Goal: Information Seeking & Learning: Learn about a topic

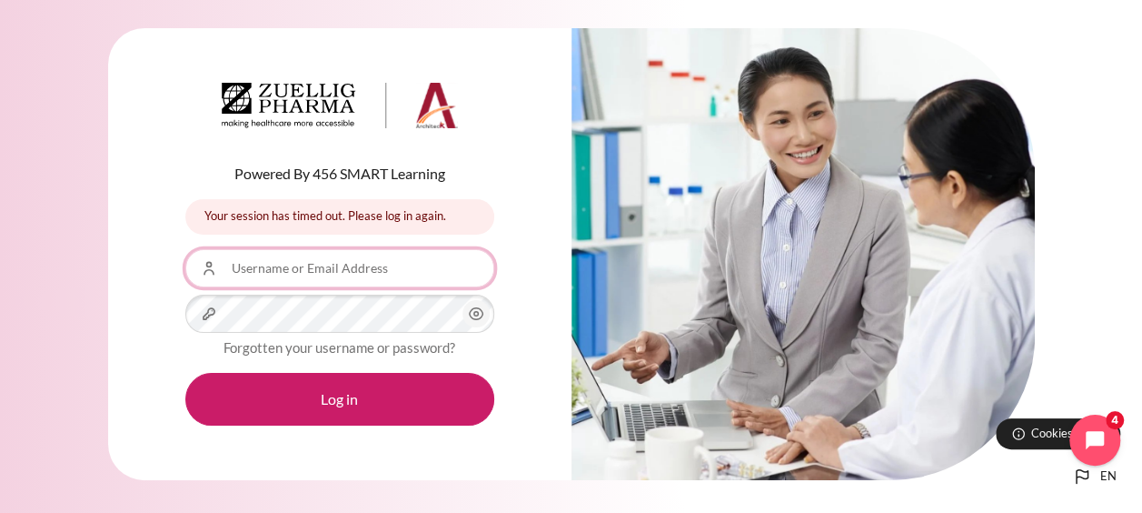
click at [345, 274] on input "Username or Email Address" at bounding box center [339, 268] width 309 height 38
type input "[EMAIL_ADDRESS][DOMAIN_NAME]"
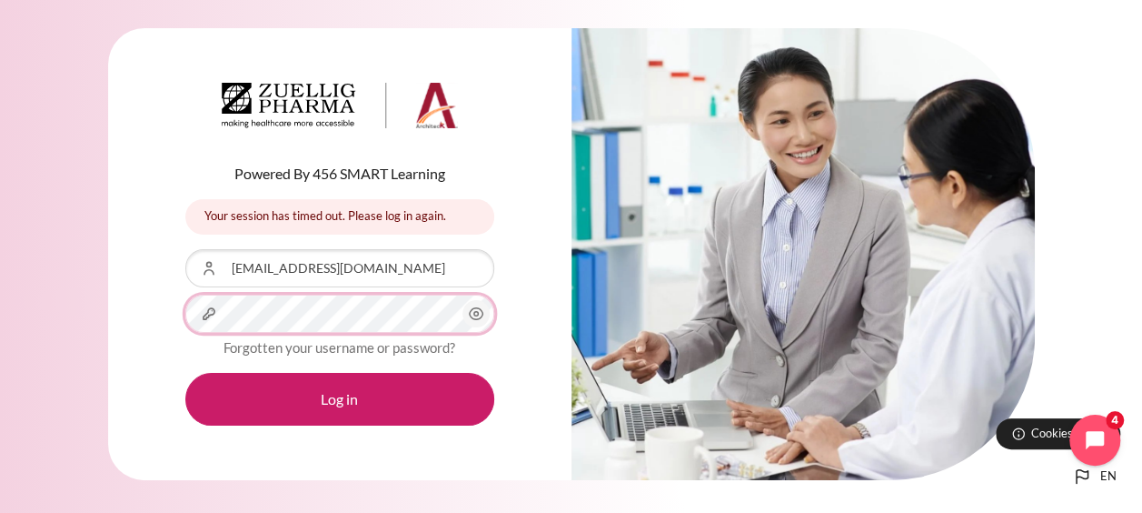
click at [185, 373] on button "Log in" at bounding box center [339, 399] width 309 height 53
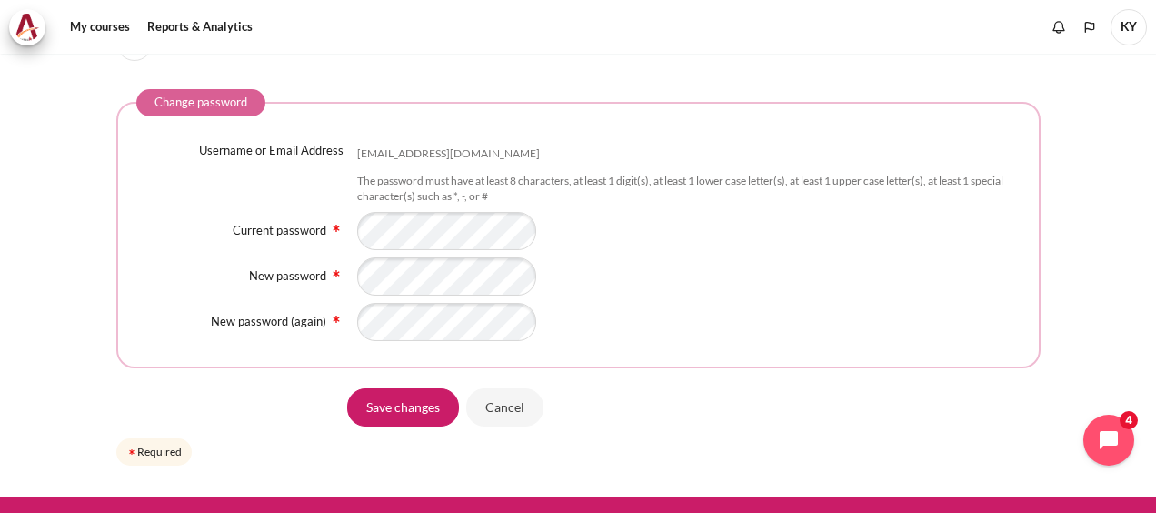
scroll to position [131, 0]
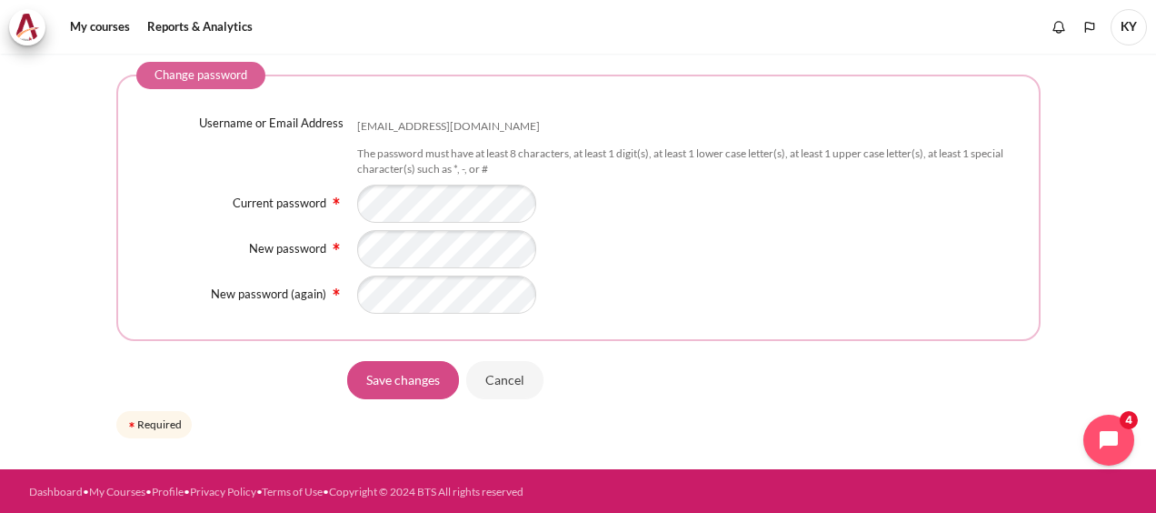
click at [433, 371] on input "Save changes" at bounding box center [403, 380] width 112 height 38
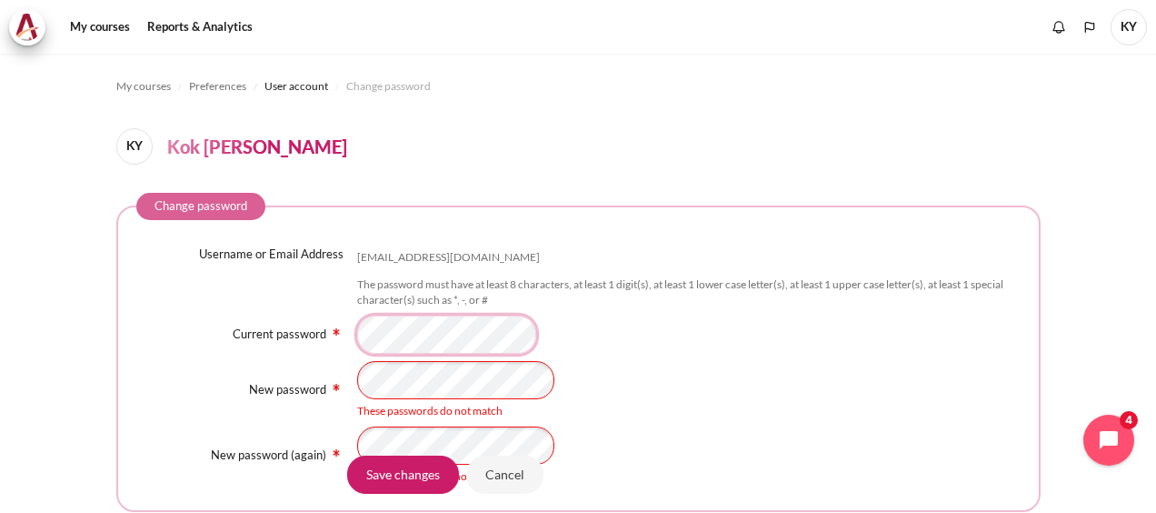
click at [346, 345] on div "Current password" at bounding box center [578, 334] width 884 height 38
click at [306, 387] on div "New password These passwords do not match" at bounding box center [578, 390] width 884 height 58
click at [687, 402] on div "These passwords do not match" at bounding box center [688, 390] width 663 height 58
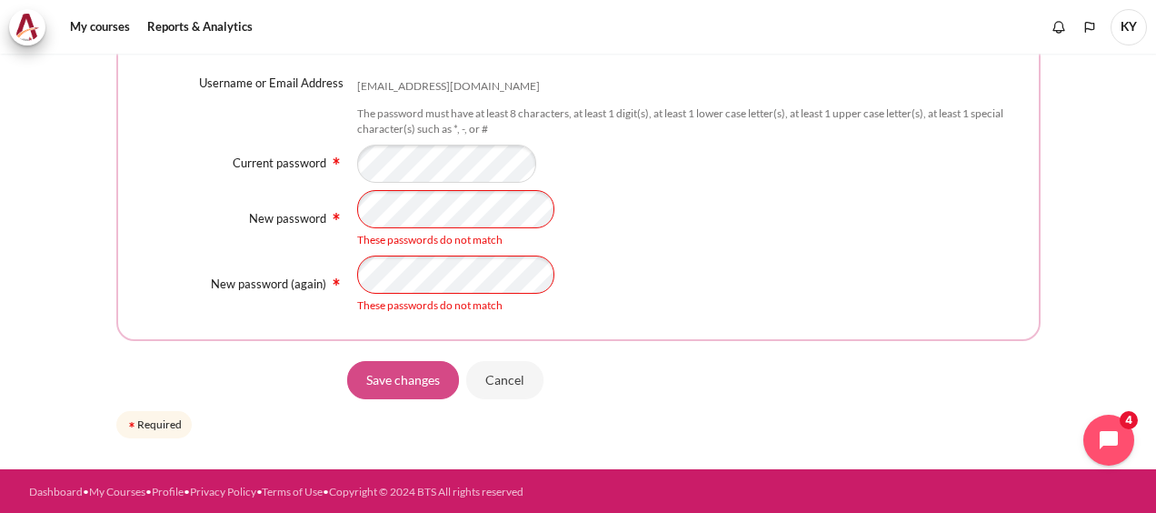
click at [414, 384] on input "Save changes" at bounding box center [403, 380] width 112 height 38
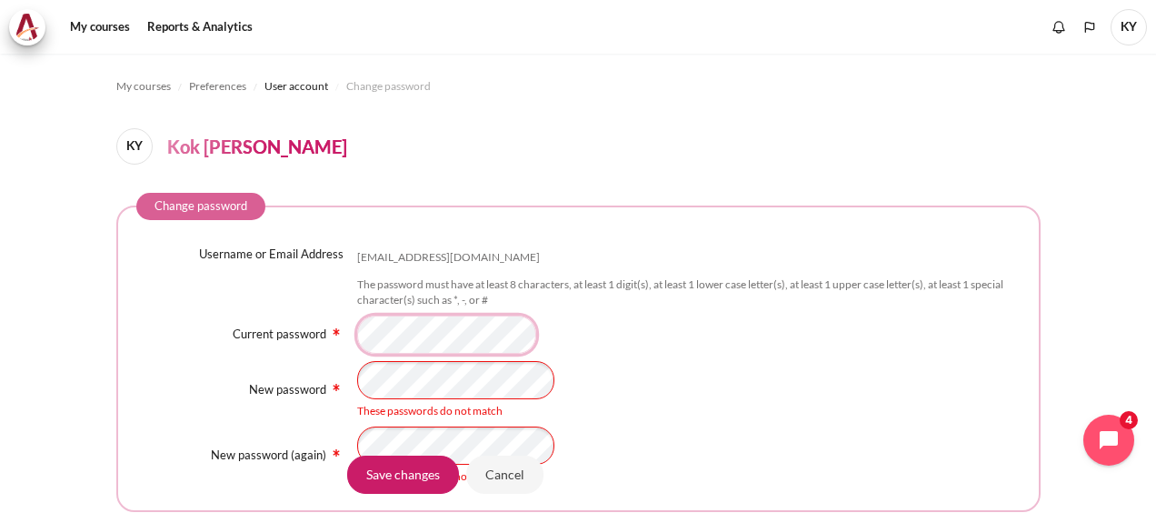
click at [347, 329] on div "Current password" at bounding box center [578, 334] width 884 height 38
click at [316, 431] on div "New password (again) These passwords do not match" at bounding box center [578, 455] width 884 height 58
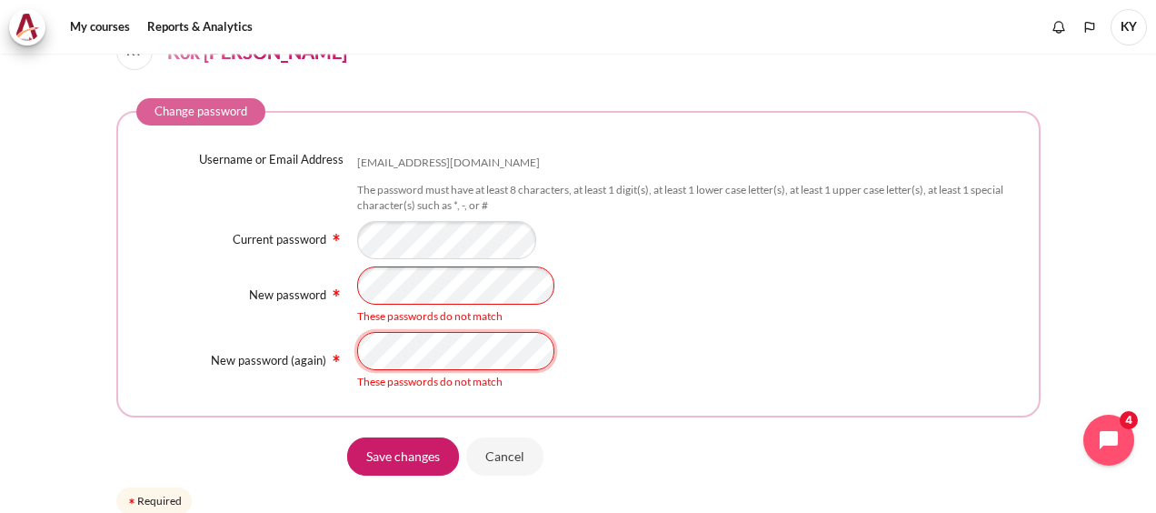
scroll to position [171, 0]
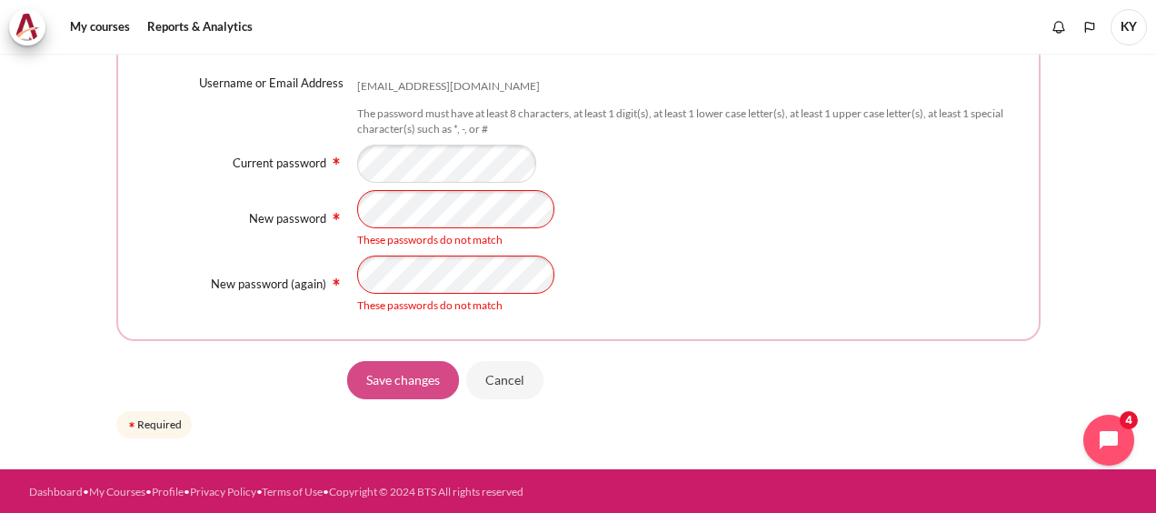
click at [386, 389] on input "Save changes" at bounding box center [403, 380] width 112 height 38
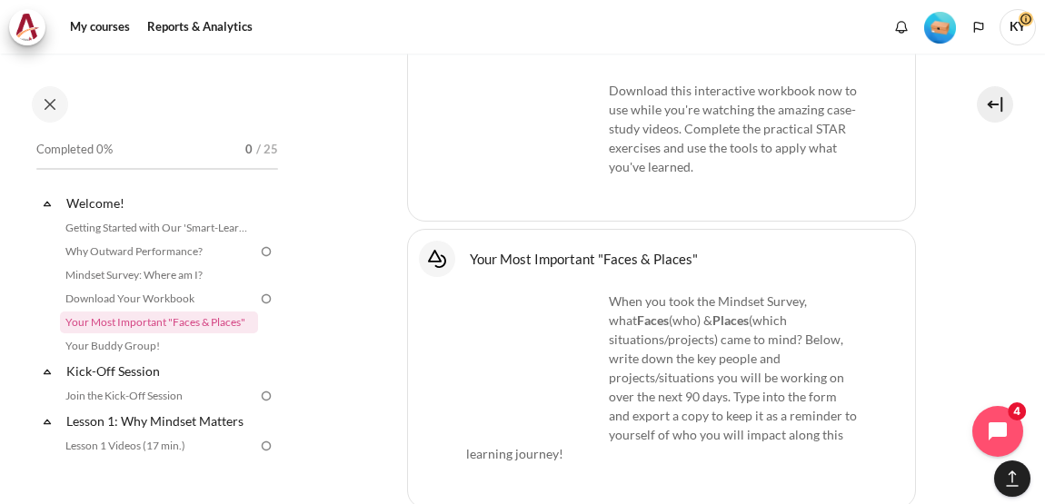
scroll to position [1414, 0]
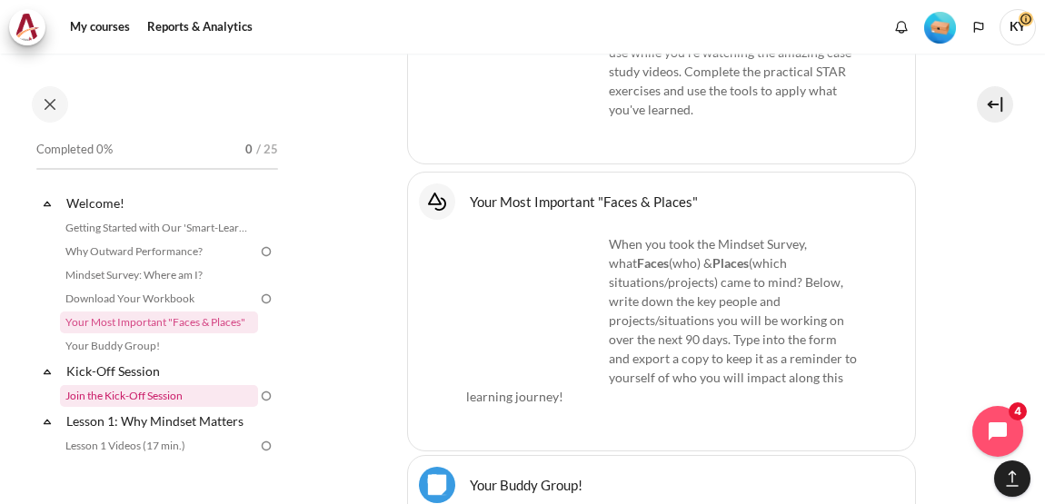
click at [132, 393] on link "Join the Kick-Off Session" at bounding box center [159, 396] width 198 height 22
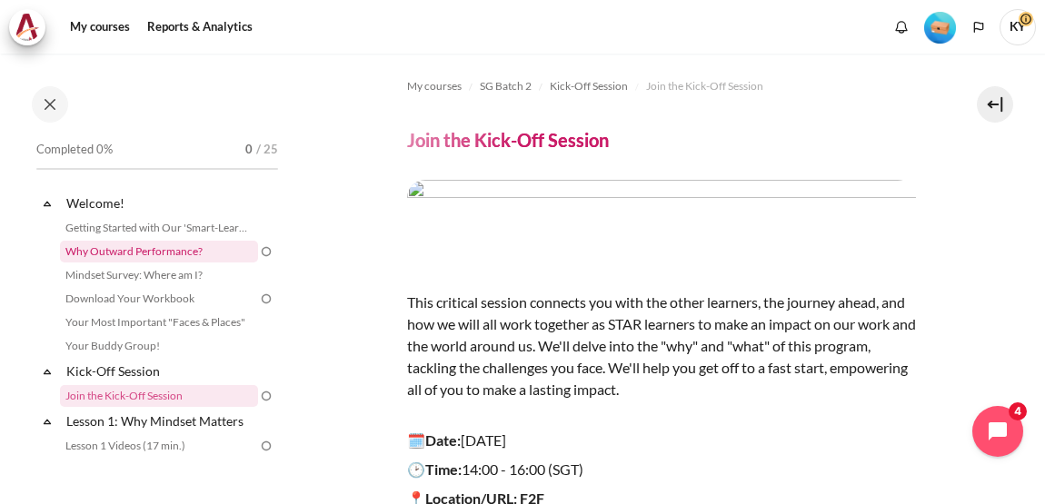
click at [143, 253] on link "Why Outward Performance?" at bounding box center [159, 252] width 198 height 22
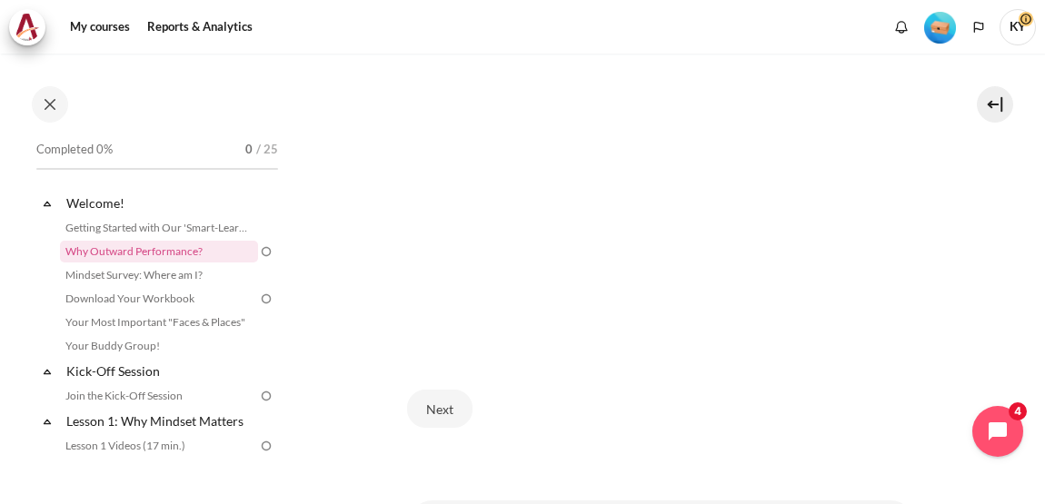
scroll to position [535, 0]
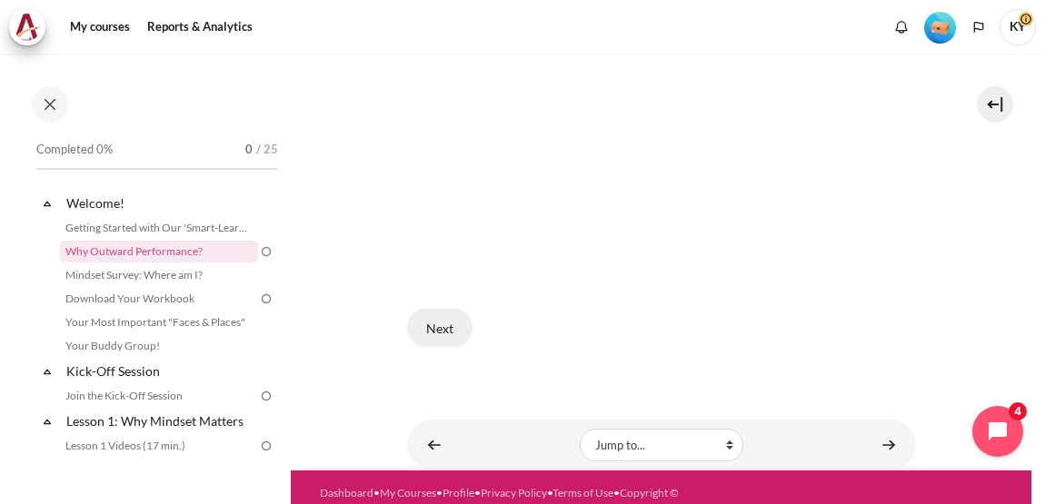
click at [431, 309] on button "Next" at bounding box center [439, 328] width 65 height 38
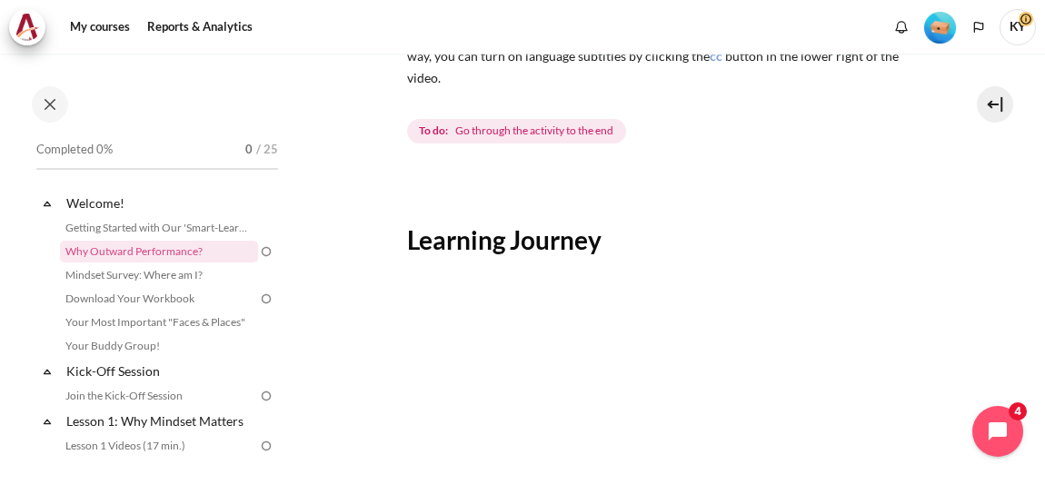
click at [706, 369] on img "Content" at bounding box center [661, 433] width 509 height 286
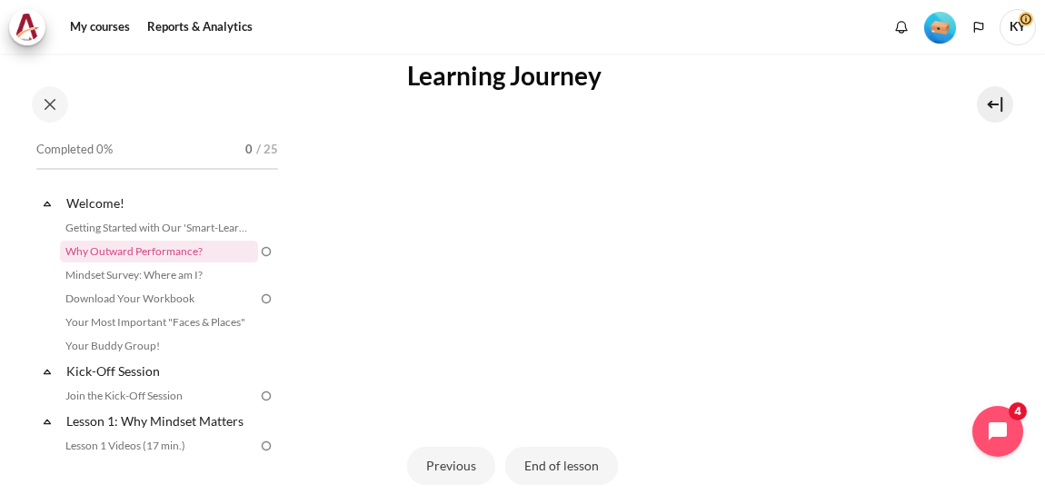
scroll to position [572, 0]
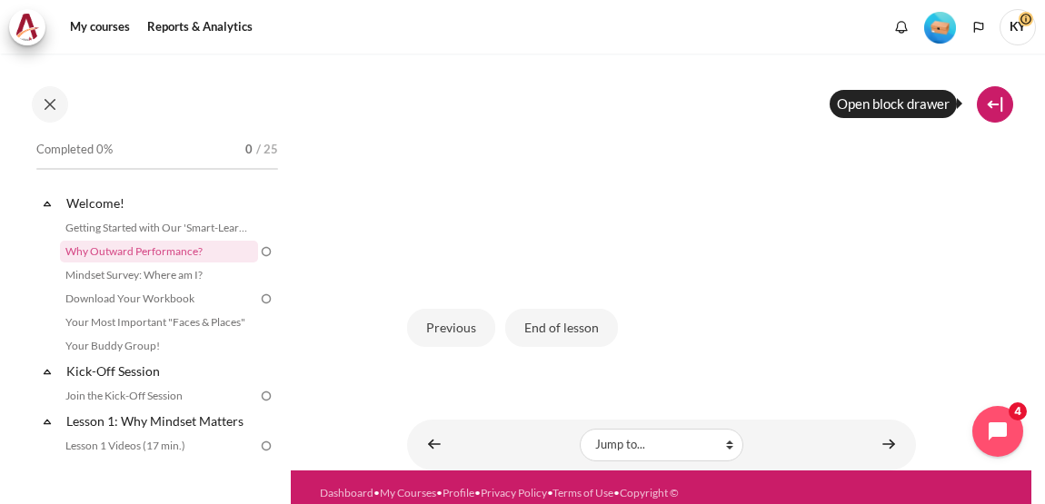
click at [988, 105] on button at bounding box center [995, 104] width 36 height 36
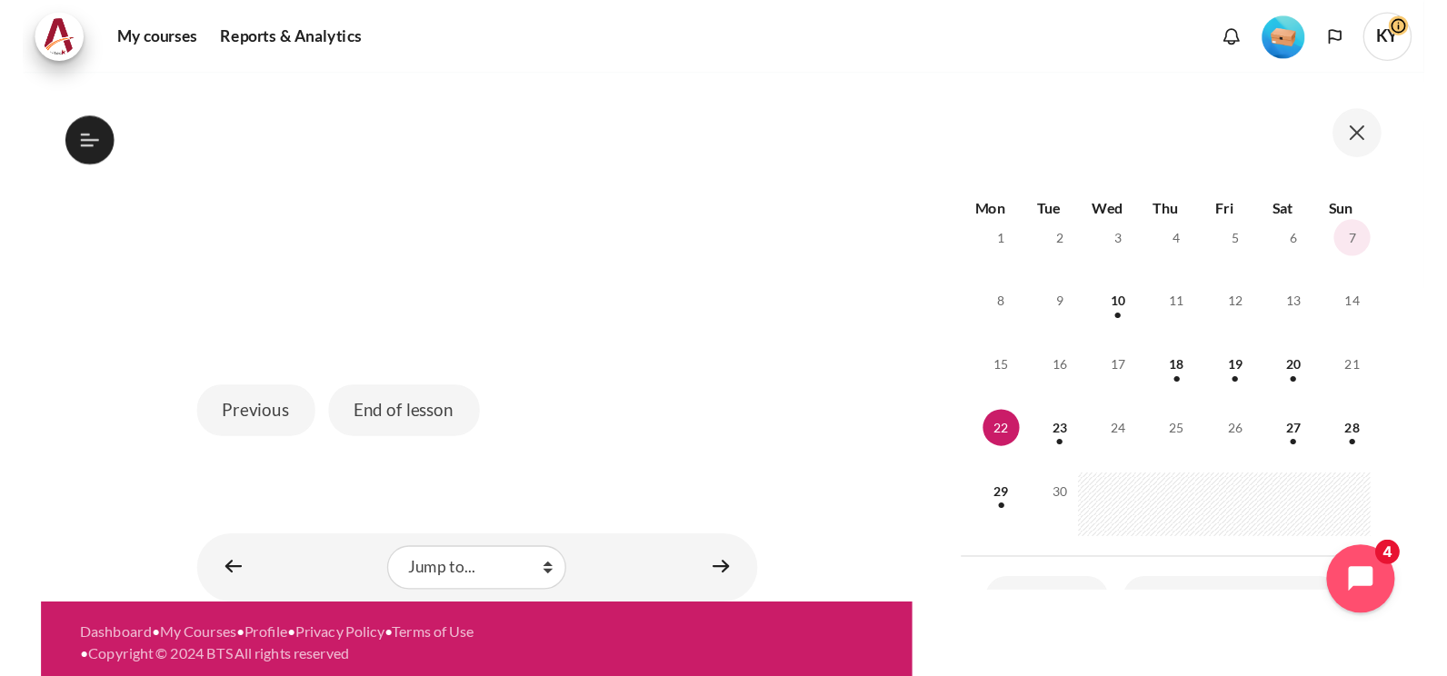
scroll to position [208, 0]
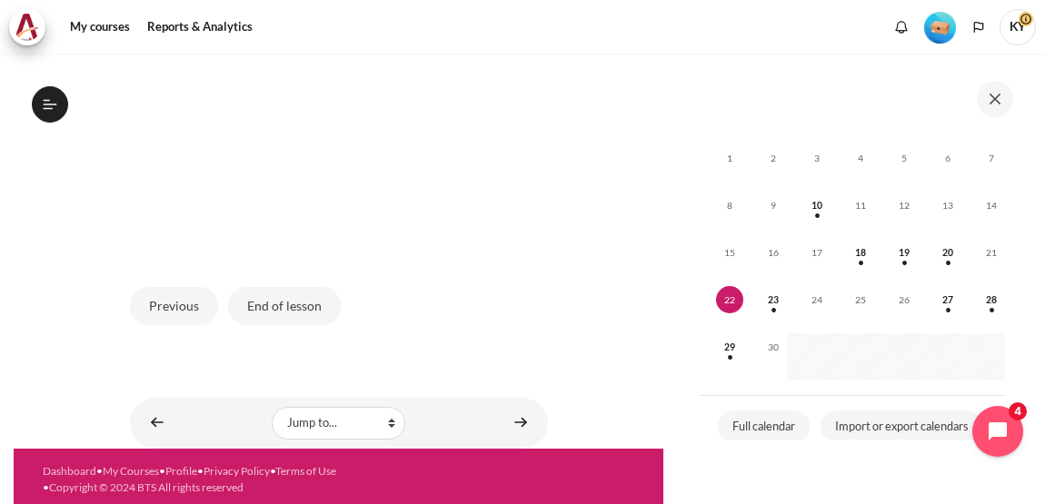
click at [997, 101] on button at bounding box center [995, 99] width 36 height 36
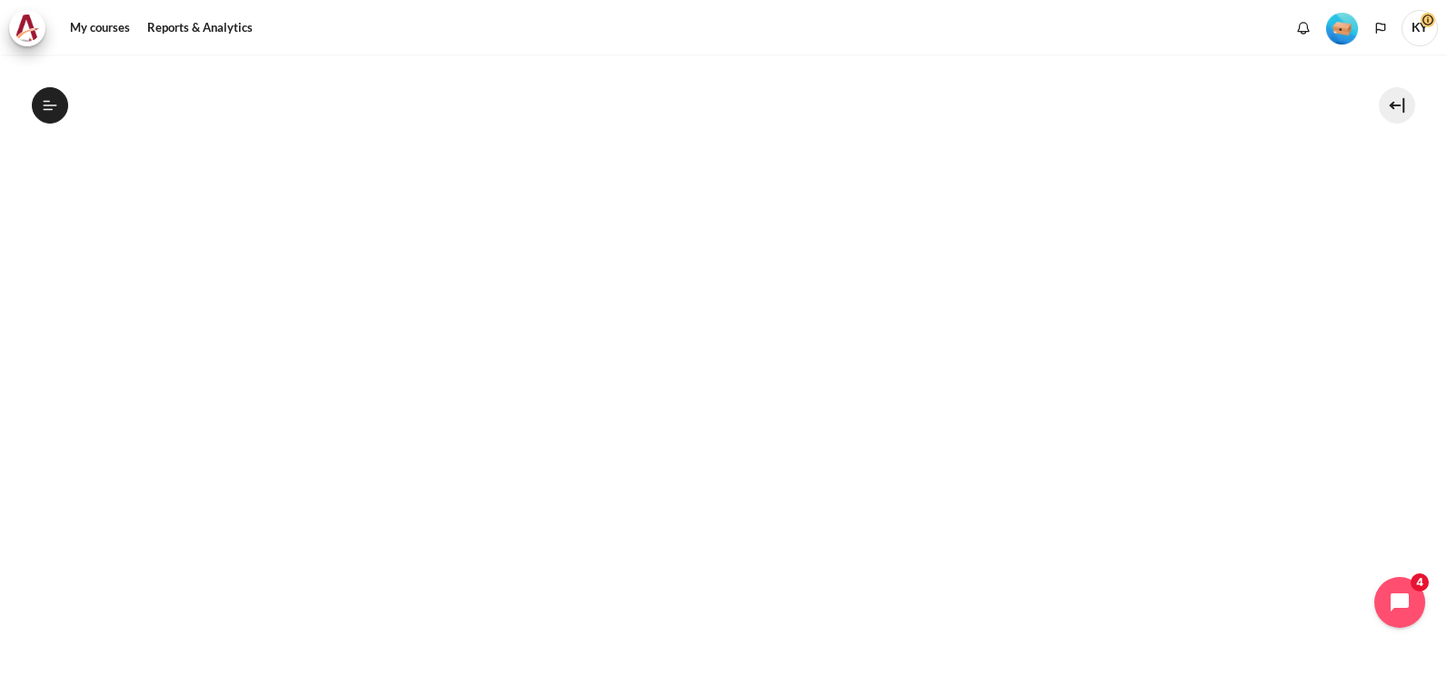
scroll to position [36, 0]
click at [49, 109] on icon at bounding box center [49, 108] width 10 height 1
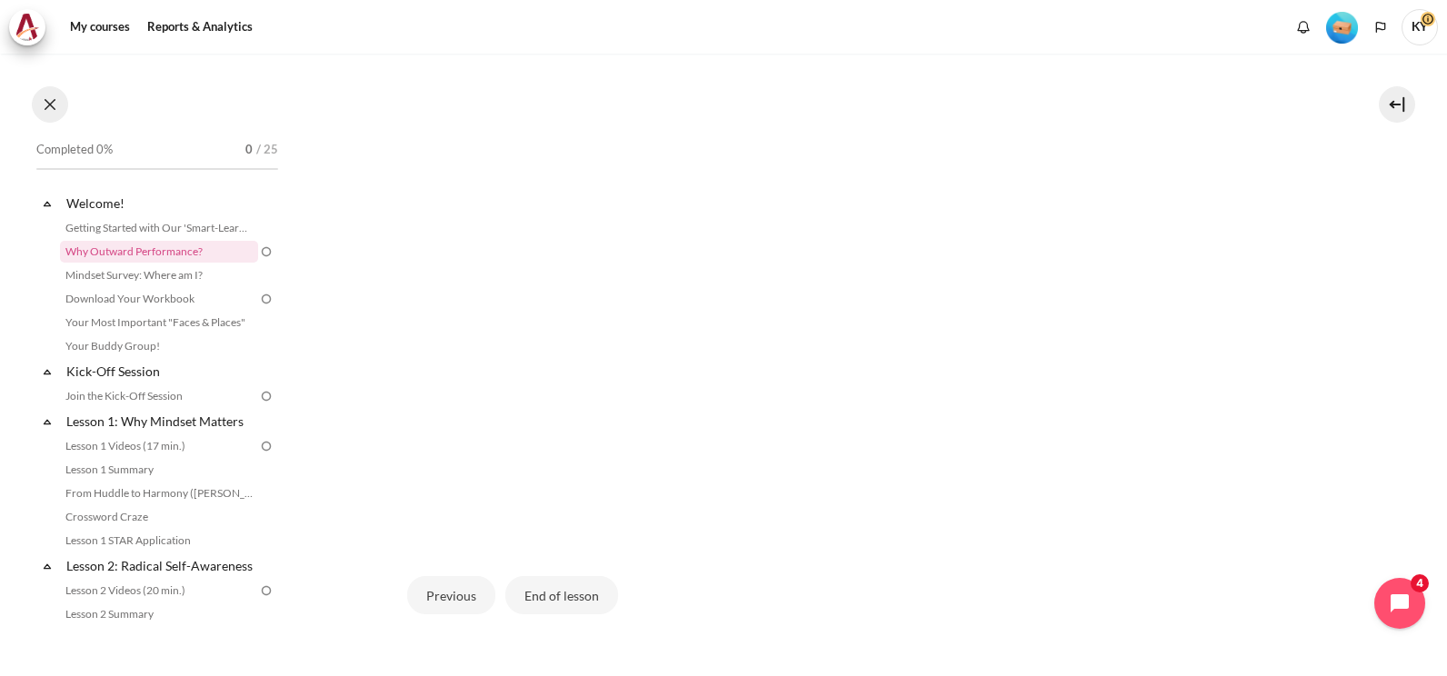
click at [49, 109] on button at bounding box center [50, 104] width 36 height 36
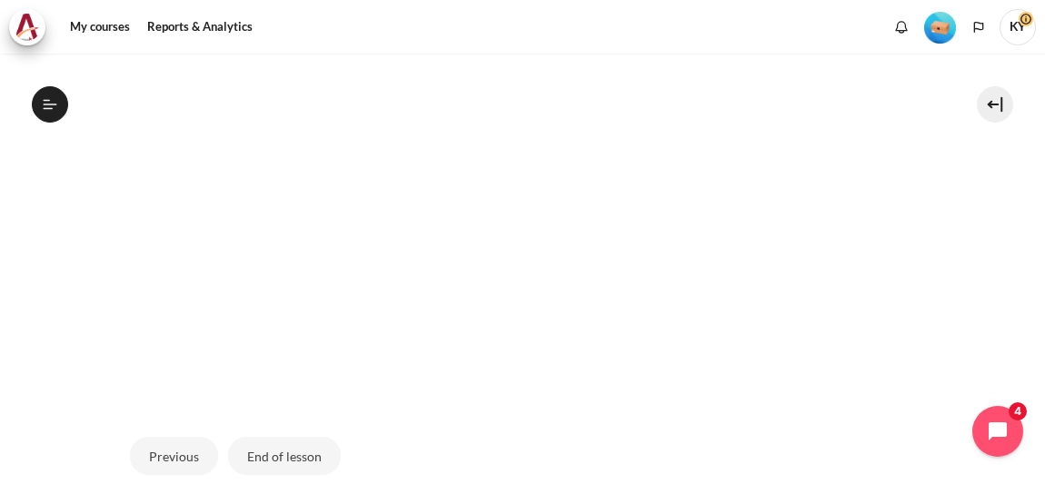
scroll to position [749, 0]
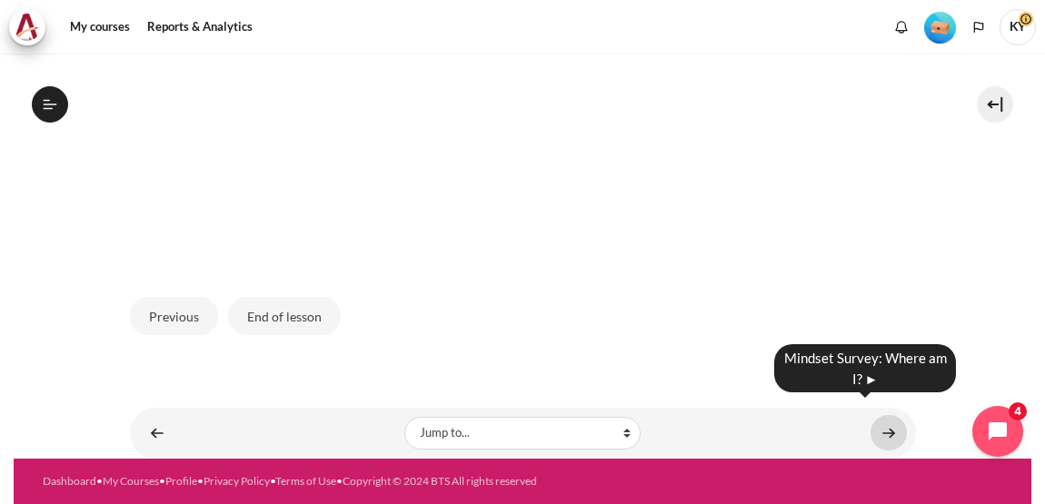
click at [873, 415] on link "Content" at bounding box center [889, 432] width 36 height 35
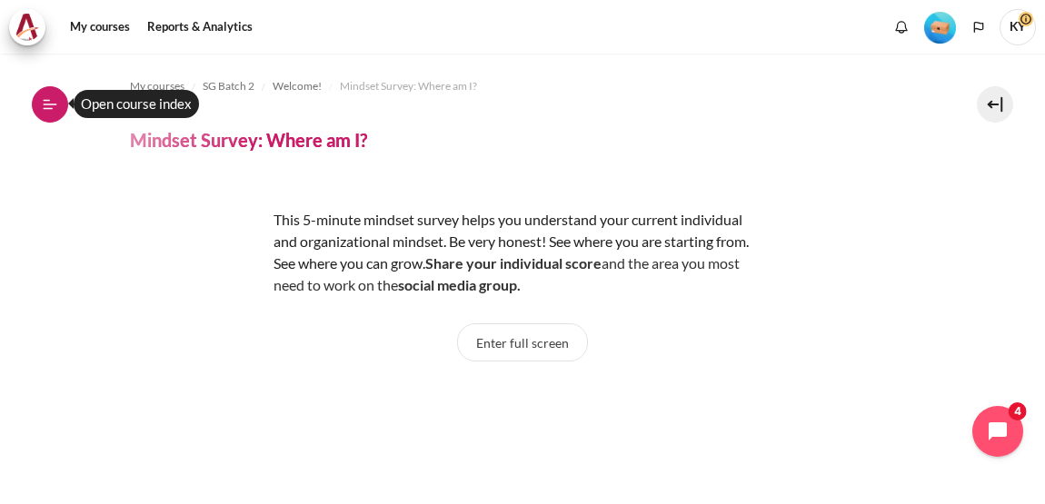
click at [48, 103] on icon at bounding box center [50, 104] width 16 height 16
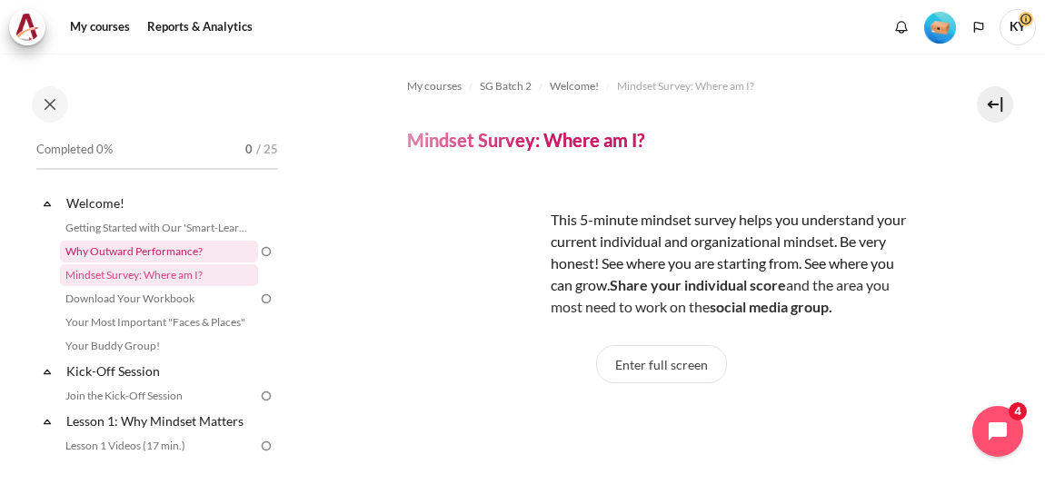
click at [141, 257] on link "Why Outward Performance?" at bounding box center [159, 252] width 198 height 22
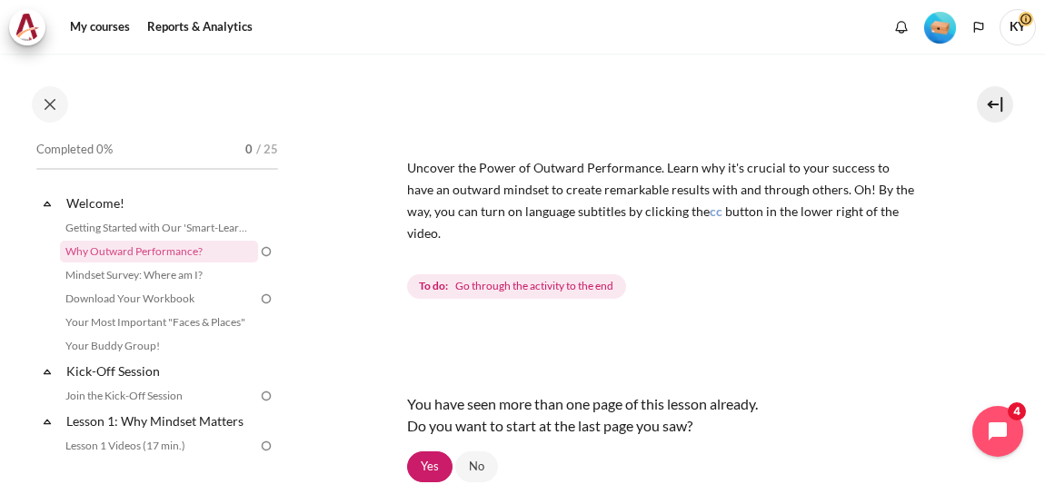
scroll to position [235, 0]
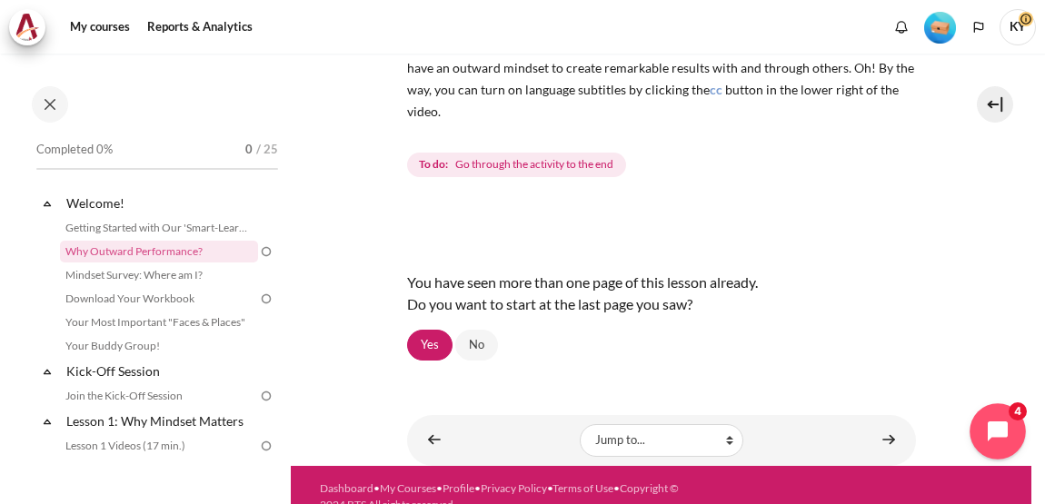
click at [1005, 428] on icon "Open chat widget" at bounding box center [1008, 432] width 28 height 28
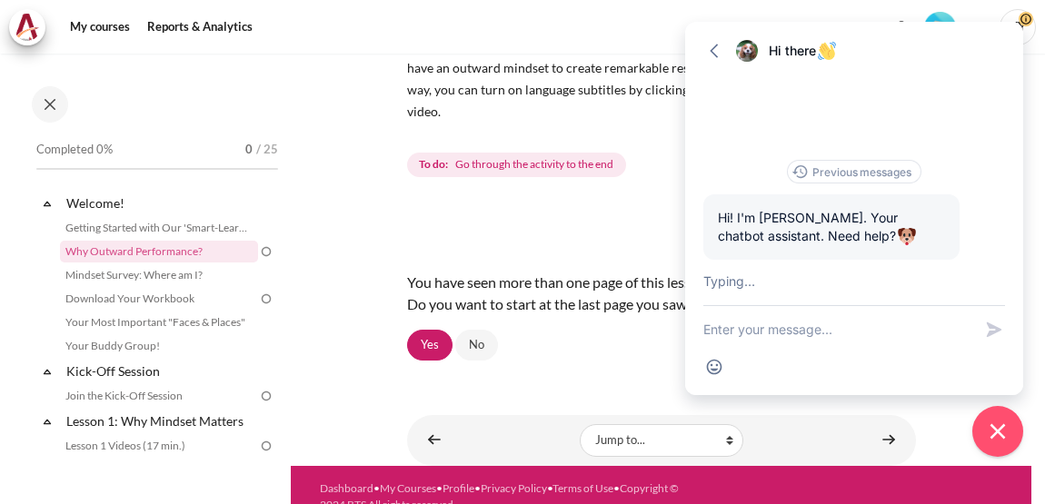
scroll to position [120, 0]
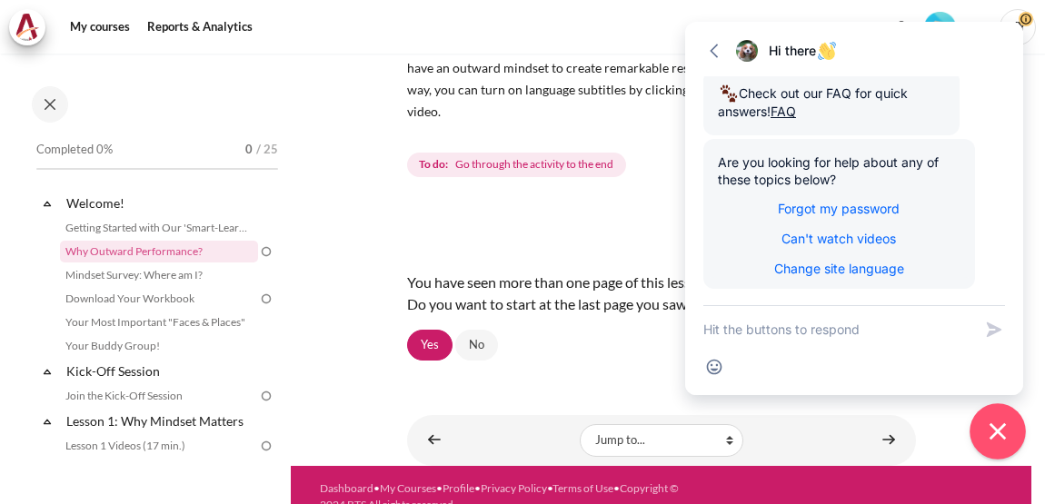
click at [1007, 436] on icon "Close chat widget" at bounding box center [998, 432] width 28 height 28
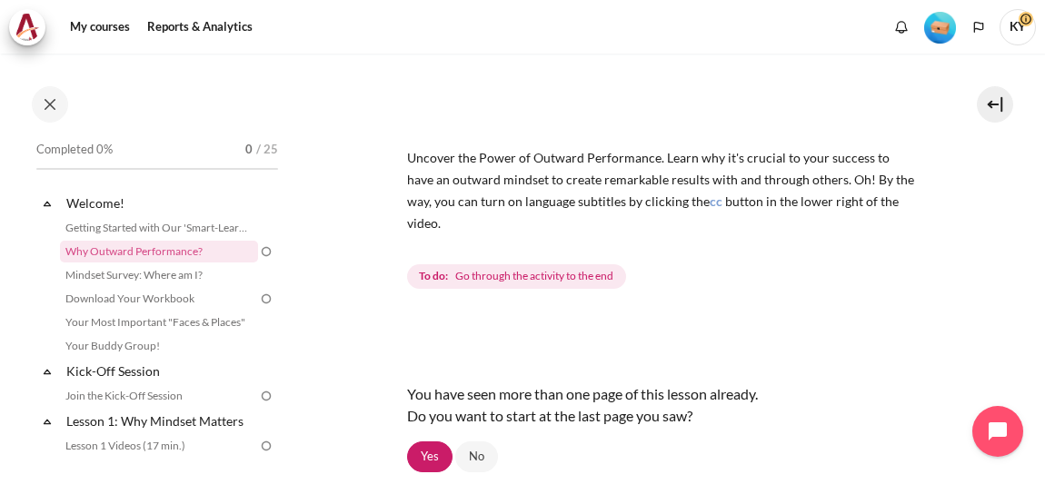
scroll to position [84, 0]
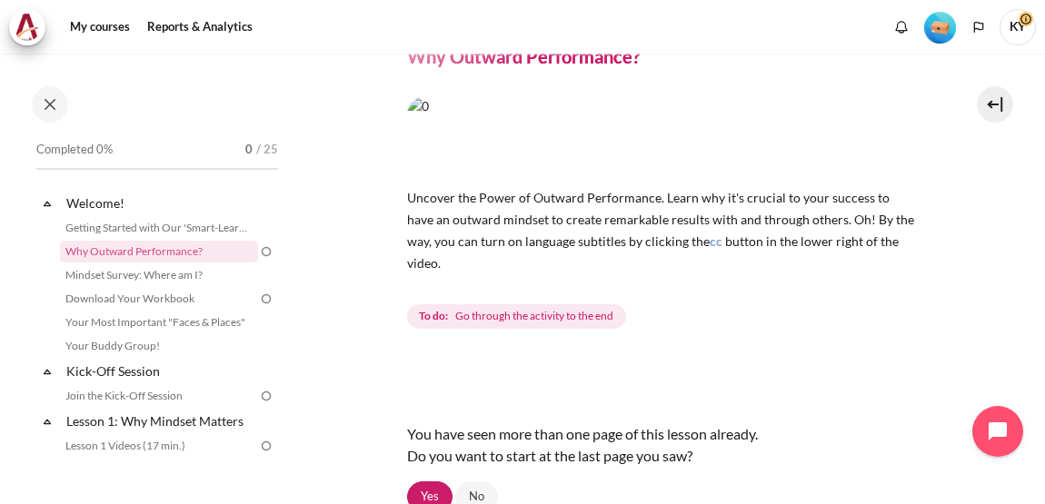
click at [612, 308] on span "Go through the activity to the end" at bounding box center [534, 316] width 158 height 16
click at [640, 200] on span "Uncover the Power of Outward Performance. Learn why it's crucial to your succes…" at bounding box center [660, 219] width 507 height 59
click at [691, 150] on img "Content" at bounding box center [661, 136] width 509 height 80
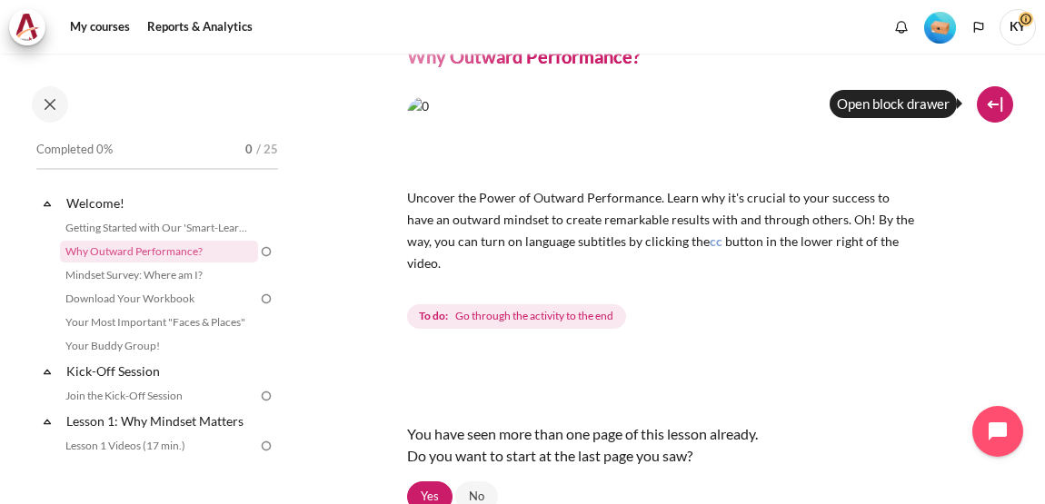
drag, startPoint x: 704, startPoint y: 140, endPoint x: 992, endPoint y: 109, distance: 288.8
click at [992, 109] on button at bounding box center [995, 104] width 36 height 36
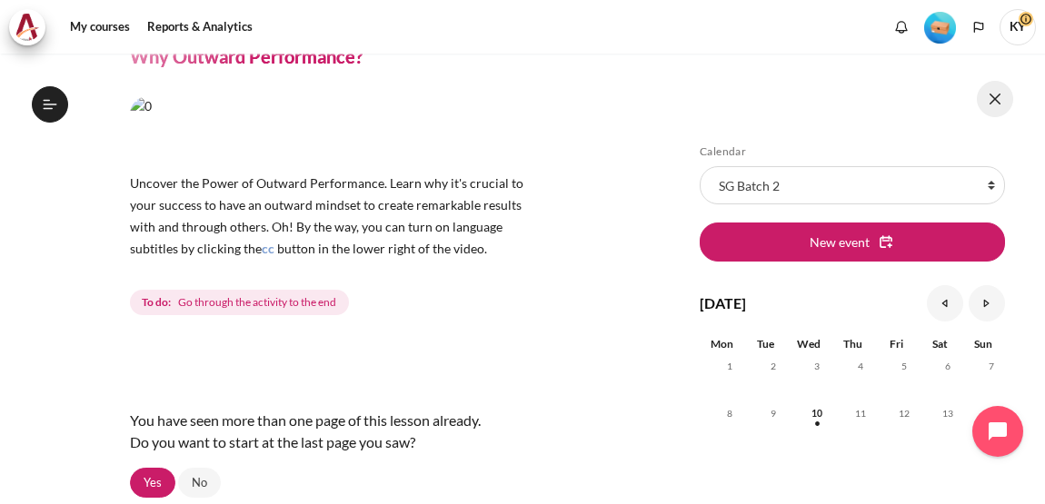
click at [992, 109] on button at bounding box center [995, 99] width 36 height 36
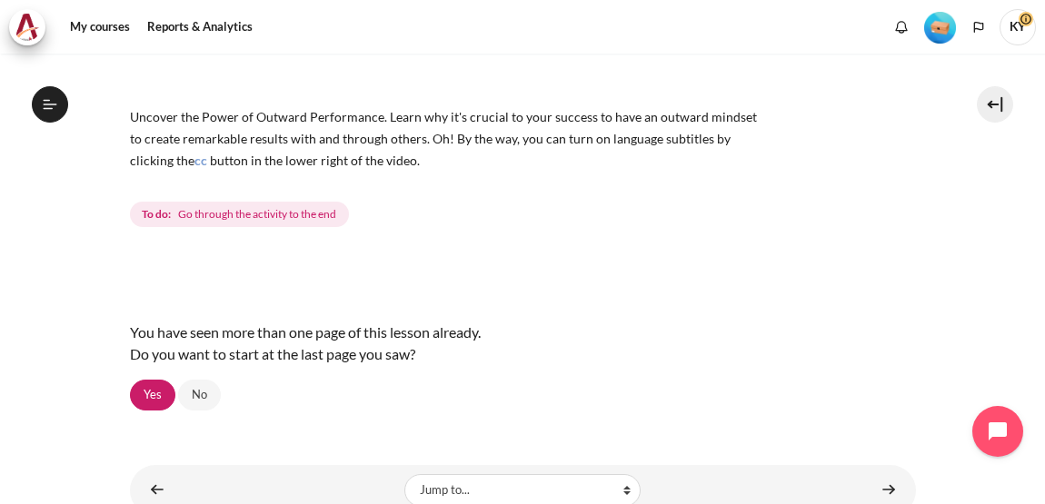
scroll to position [257, 0]
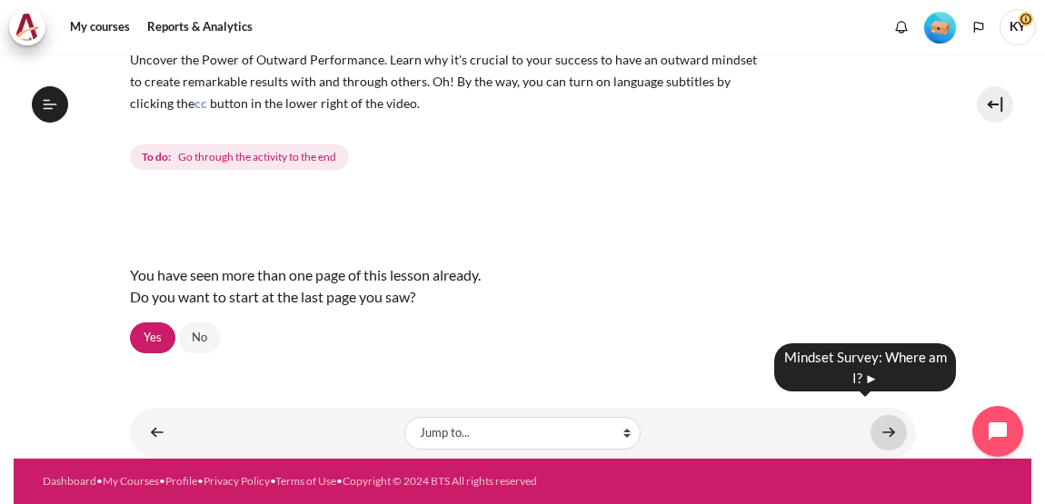
click at [875, 415] on link "Content" at bounding box center [889, 432] width 36 height 35
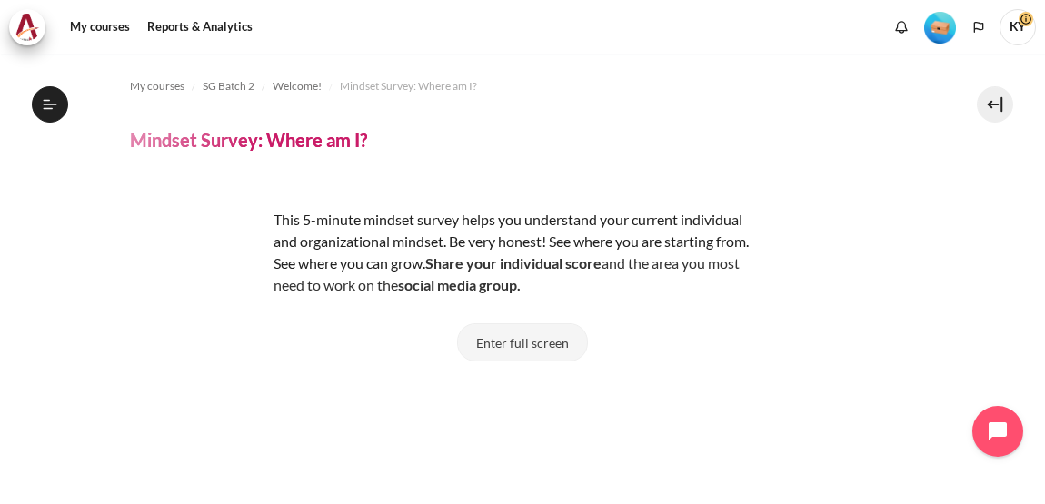
click at [530, 331] on button "Enter full screen" at bounding box center [522, 343] width 131 height 38
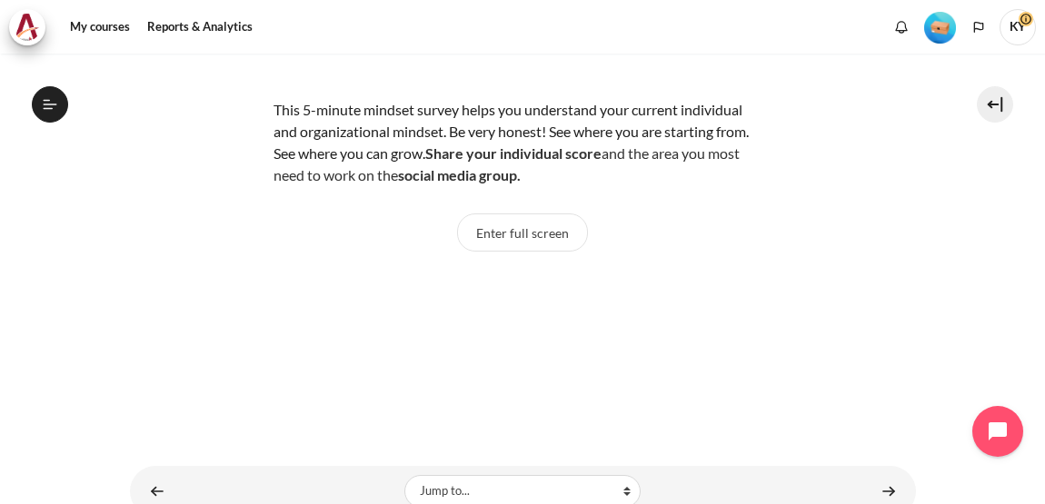
scroll to position [184, 0]
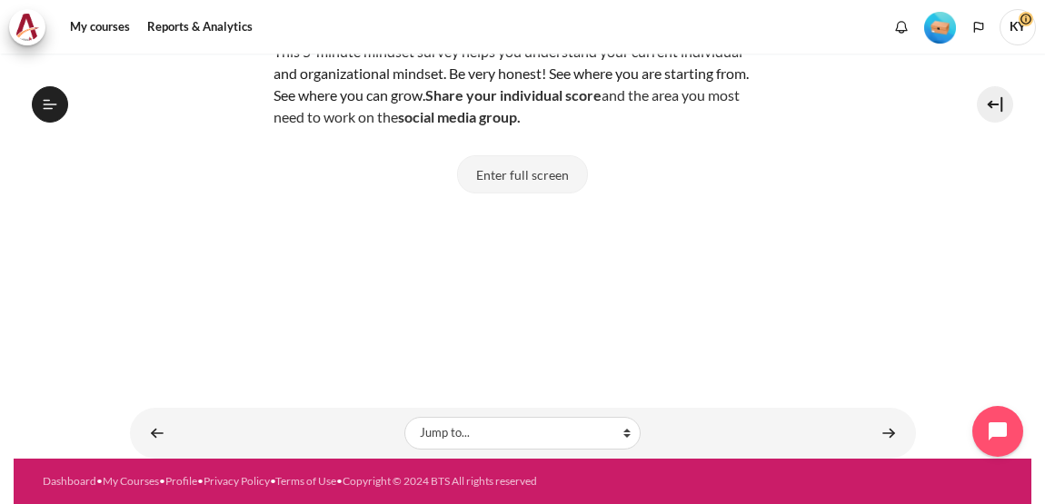
click at [527, 158] on button "Enter full screen" at bounding box center [522, 174] width 131 height 38
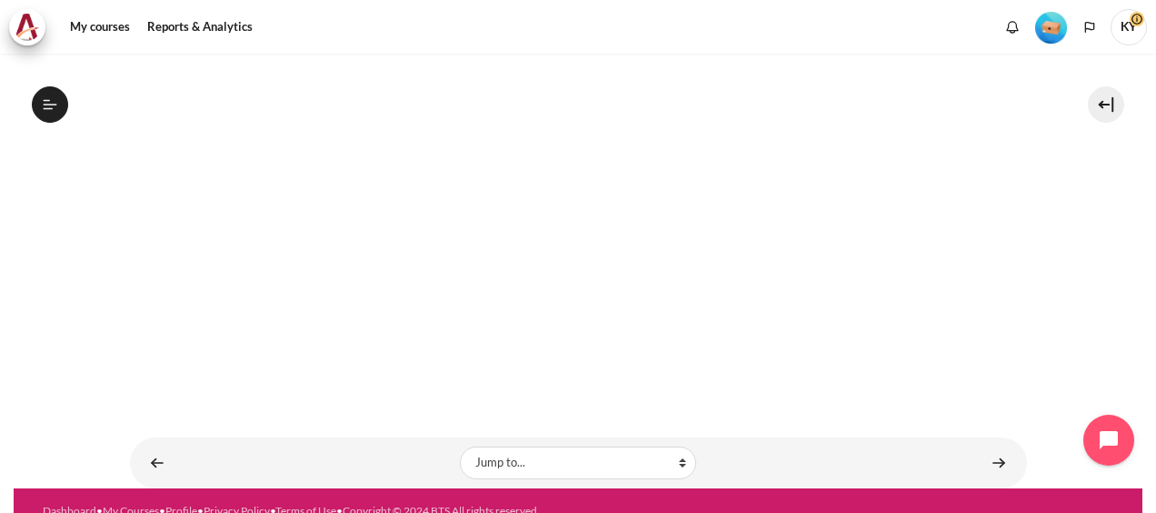
scroll to position [458, 0]
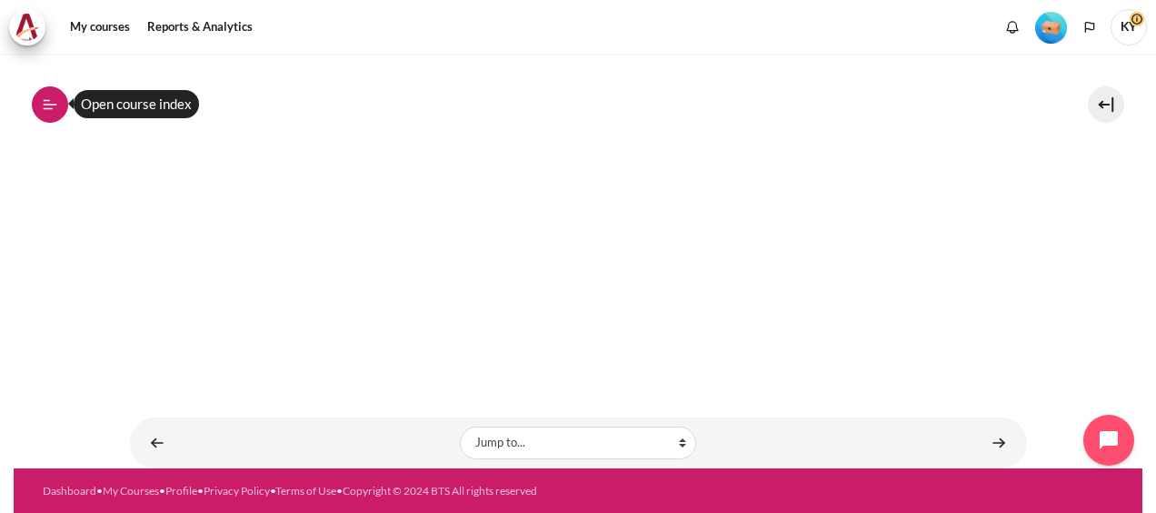
click at [47, 100] on icon at bounding box center [47, 100] width 7 height 1
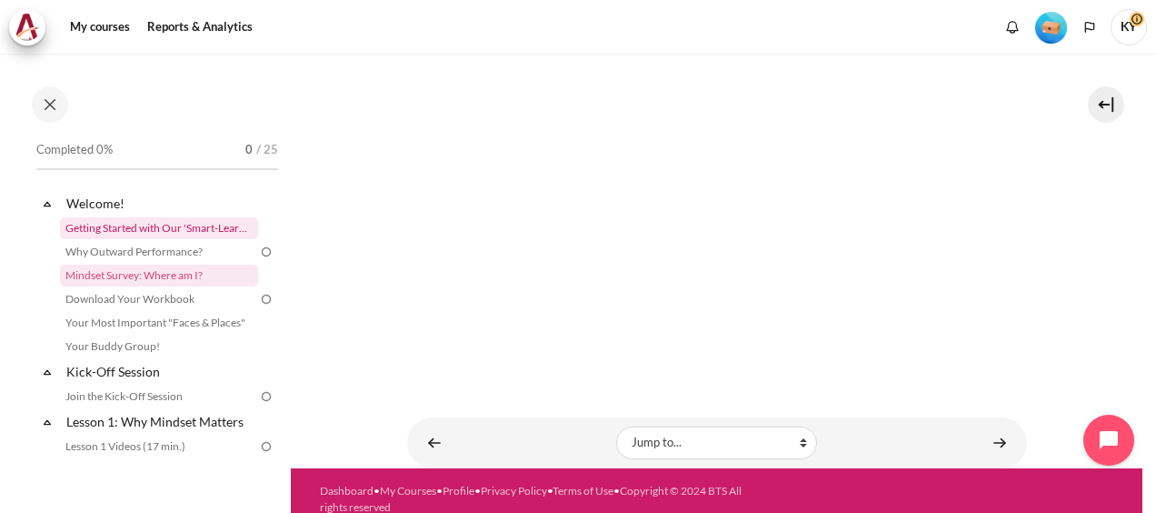
click at [165, 223] on link "Getting Started with Our 'Smart-Learning' Platform" at bounding box center [159, 228] width 198 height 22
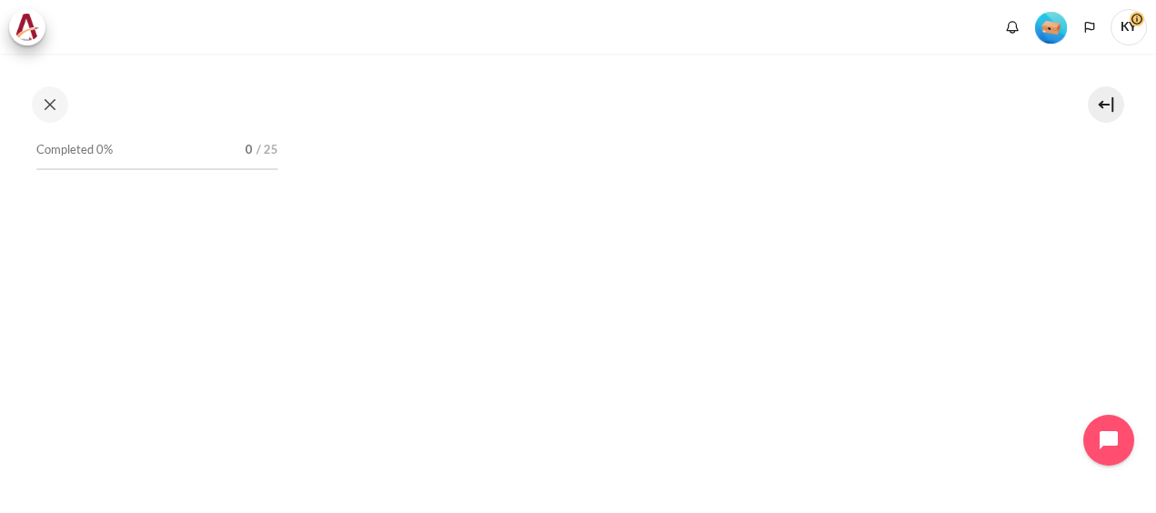
scroll to position [151, 0]
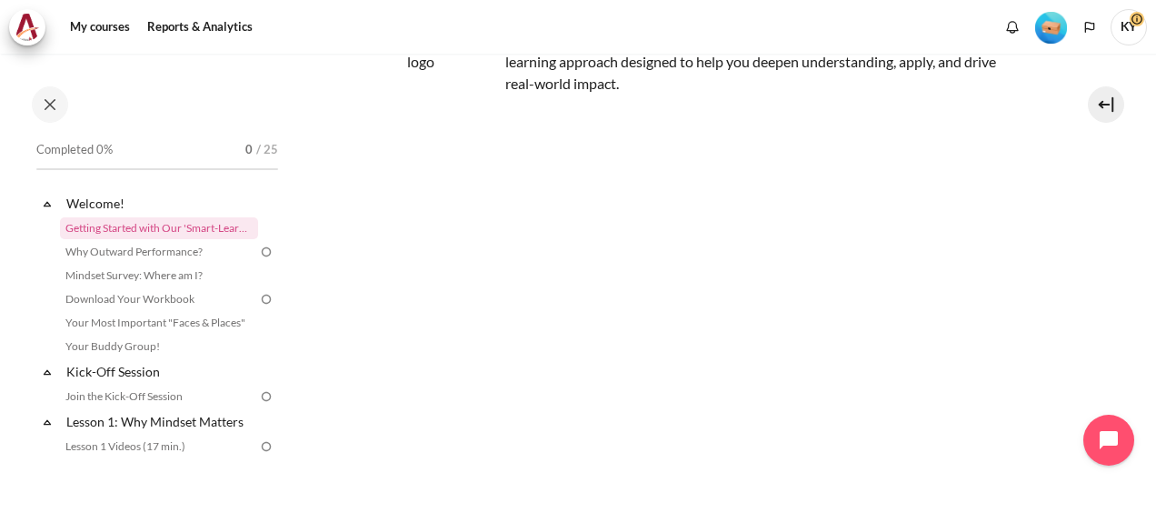
click at [762, 171] on img "Content" at bounding box center [717, 184] width 620 height 97
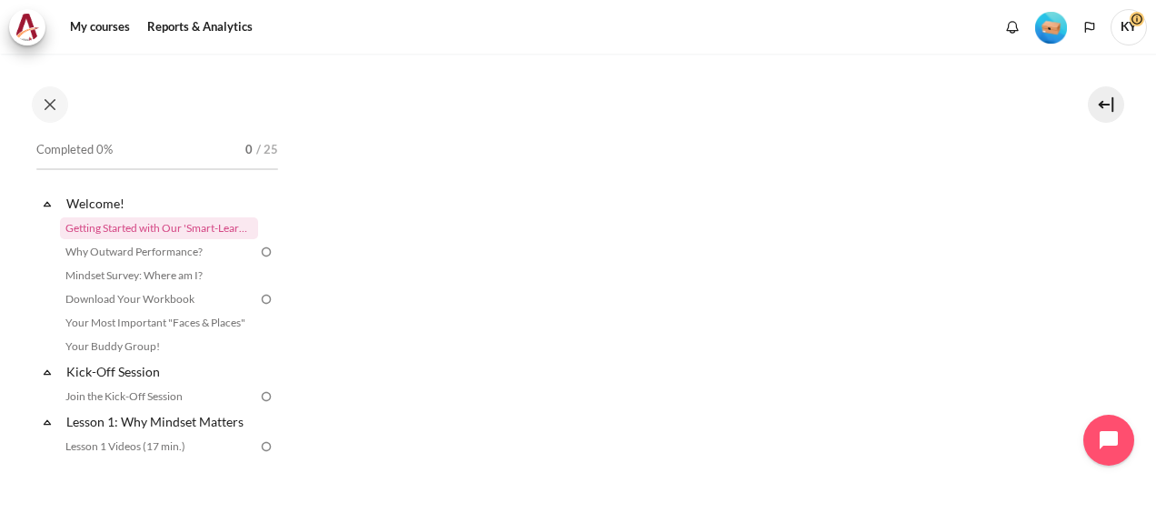
scroll to position [757, 0]
click at [694, 189] on img "Content" at bounding box center [717, 158] width 620 height 258
click at [471, 262] on img "Content" at bounding box center [717, 271] width 620 height 258
click at [703, 255] on img "Content" at bounding box center [717, 271] width 620 height 258
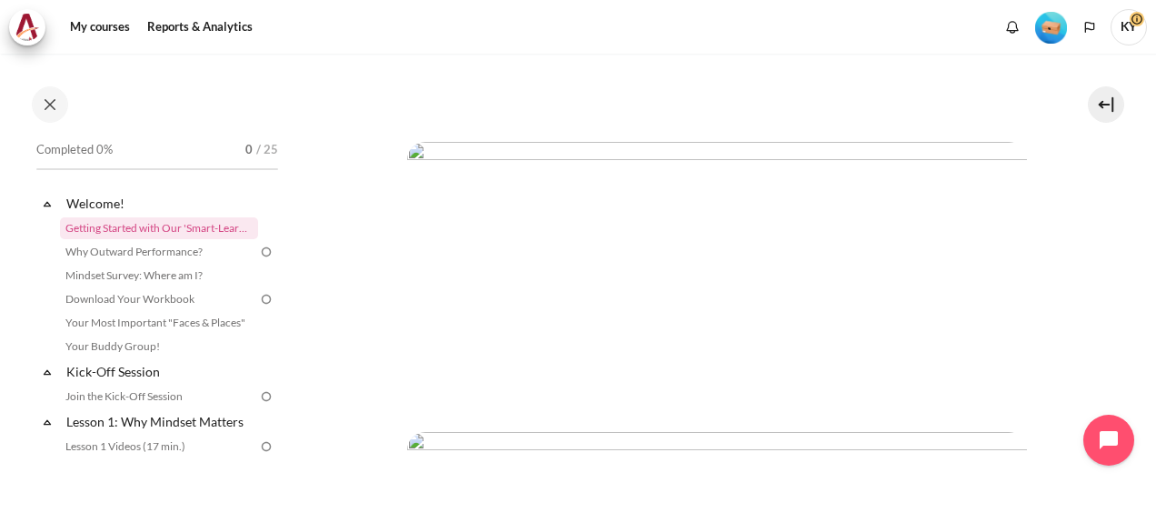
click at [933, 272] on img "Content" at bounding box center [717, 271] width 620 height 258
click at [1014, 282] on img "Content" at bounding box center [717, 271] width 620 height 258
click at [128, 294] on link "Download Your Workbook" at bounding box center [159, 299] width 198 height 22
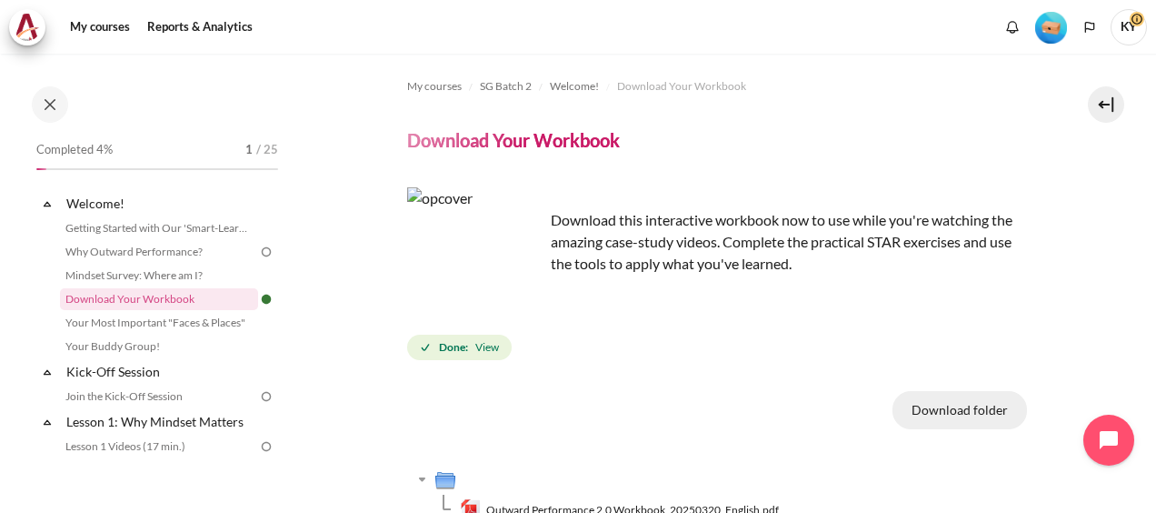
click at [959, 407] on button "Download folder" at bounding box center [959, 410] width 135 height 38
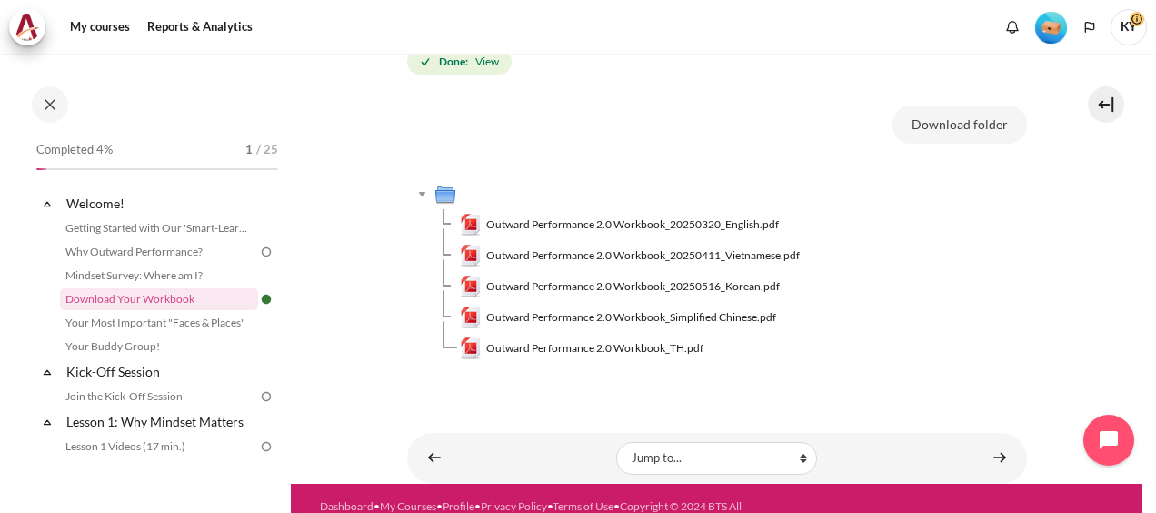
scroll to position [316, 0]
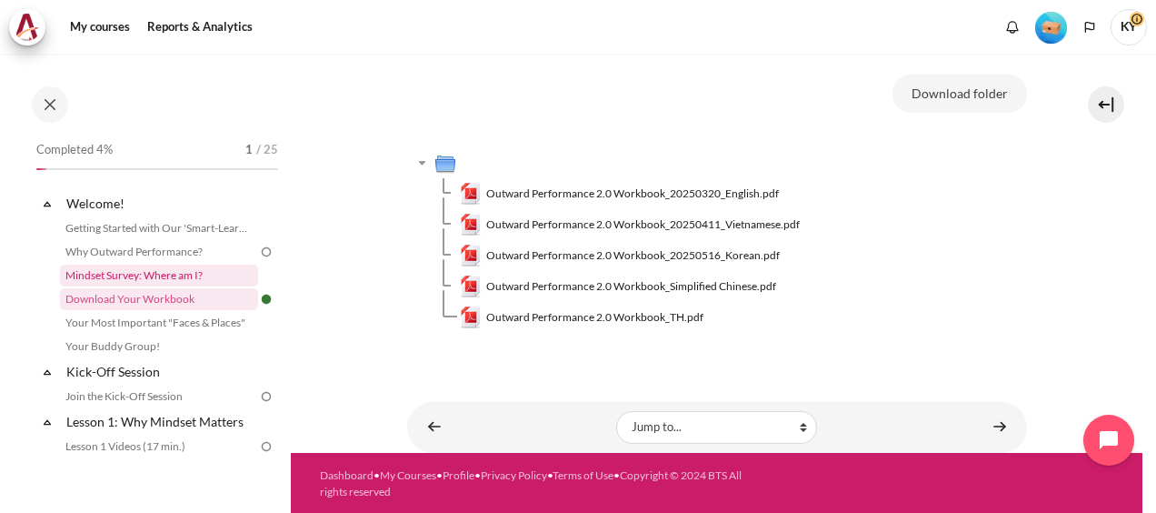
click at [116, 274] on link "Mindset Survey: Where am I?" at bounding box center [159, 275] width 198 height 22
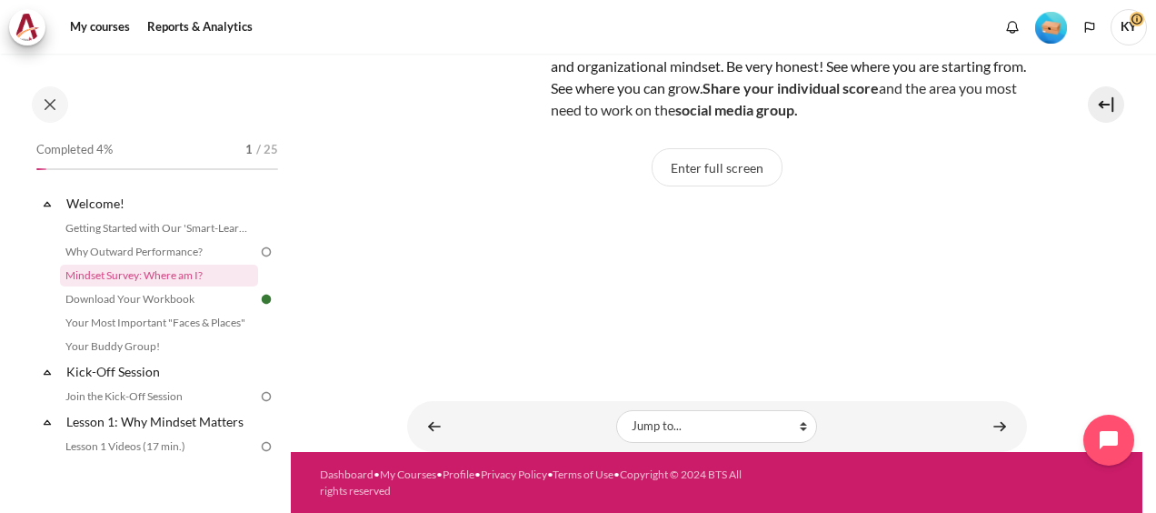
scroll to position [34, 0]
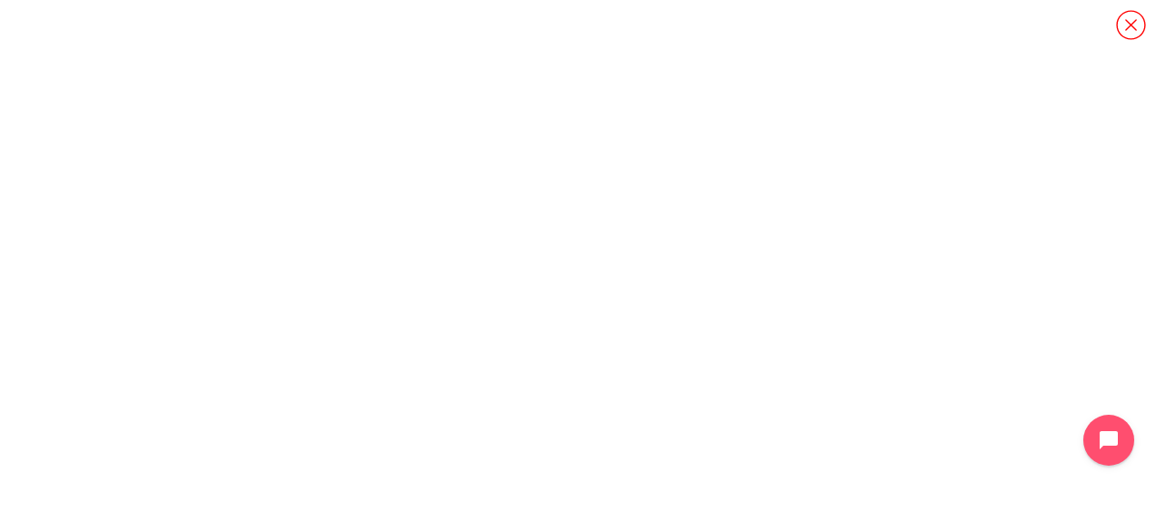
click at [1134, 33] on icon "Content" at bounding box center [1131, 25] width 32 height 32
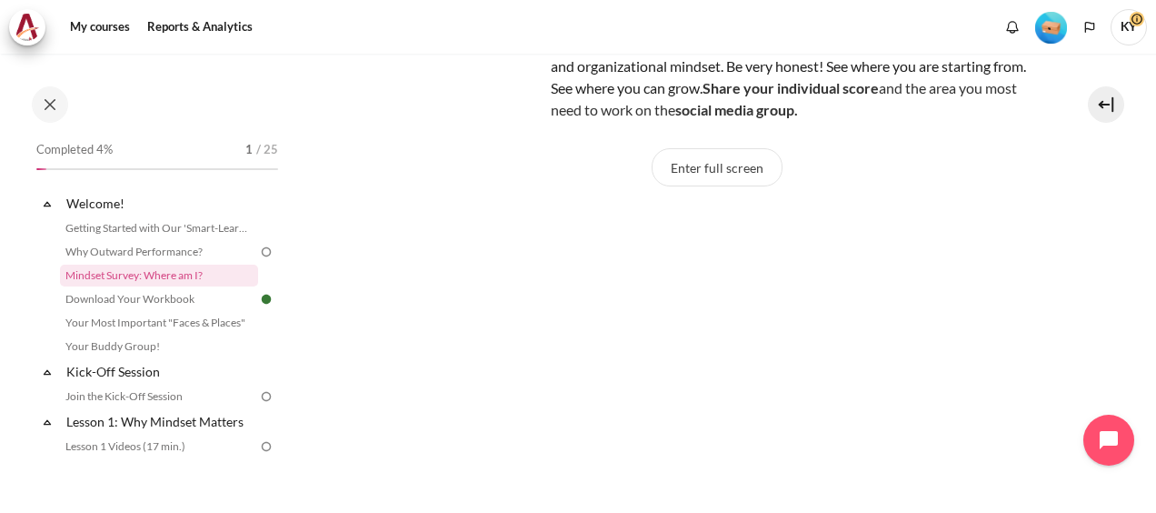
scroll to position [0, 0]
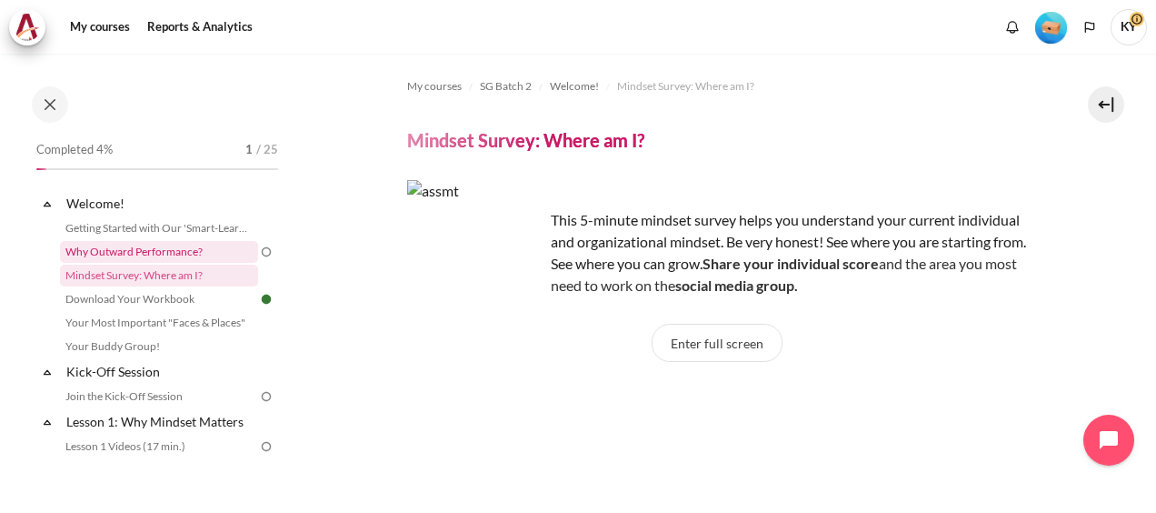
click at [172, 247] on link "Why Outward Performance?" at bounding box center [159, 252] width 198 height 22
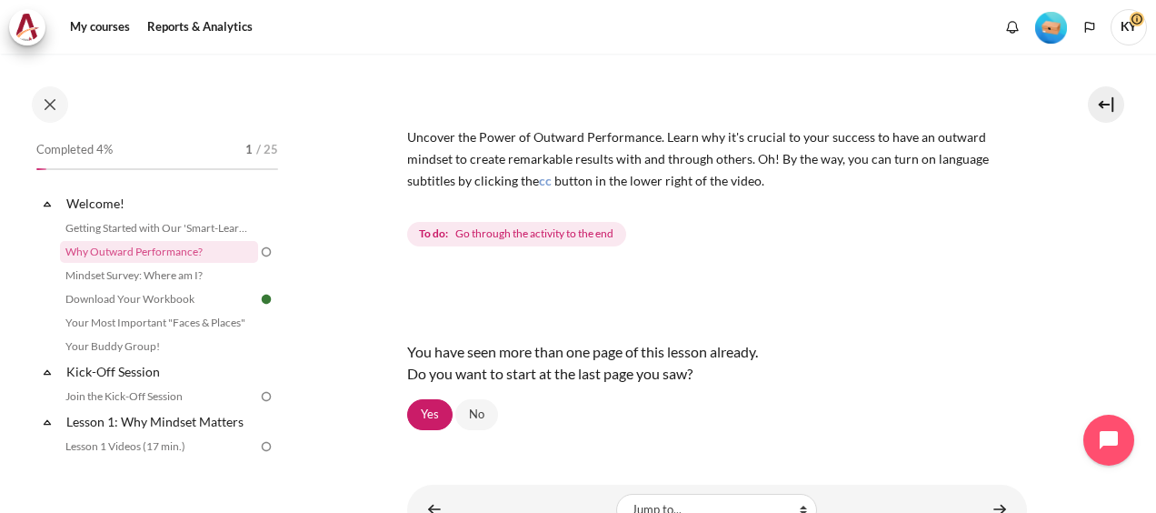
scroll to position [244, 0]
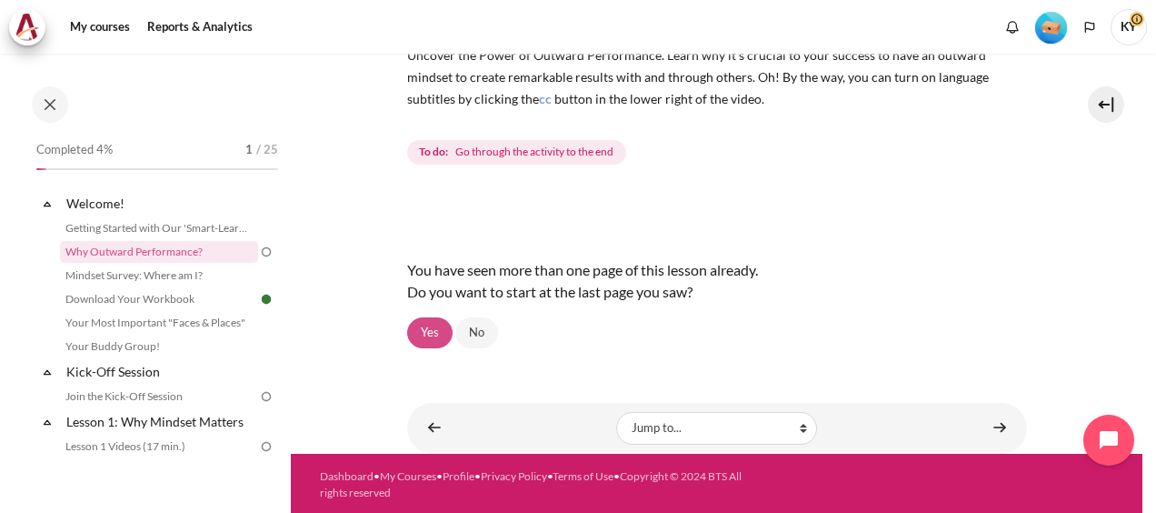
click at [427, 331] on link "Yes" at bounding box center [429, 332] width 45 height 31
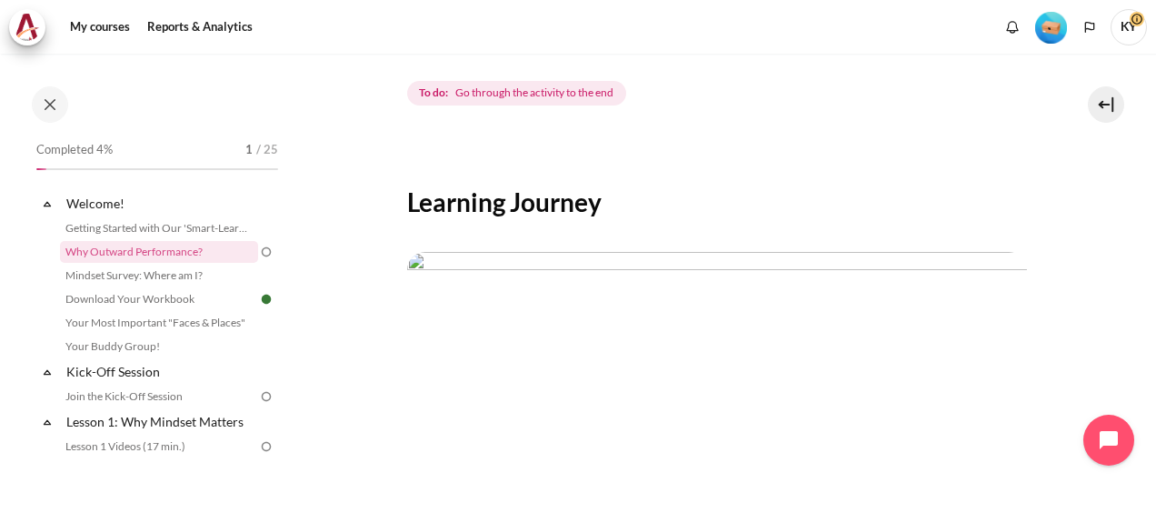
scroll to position [642, 0]
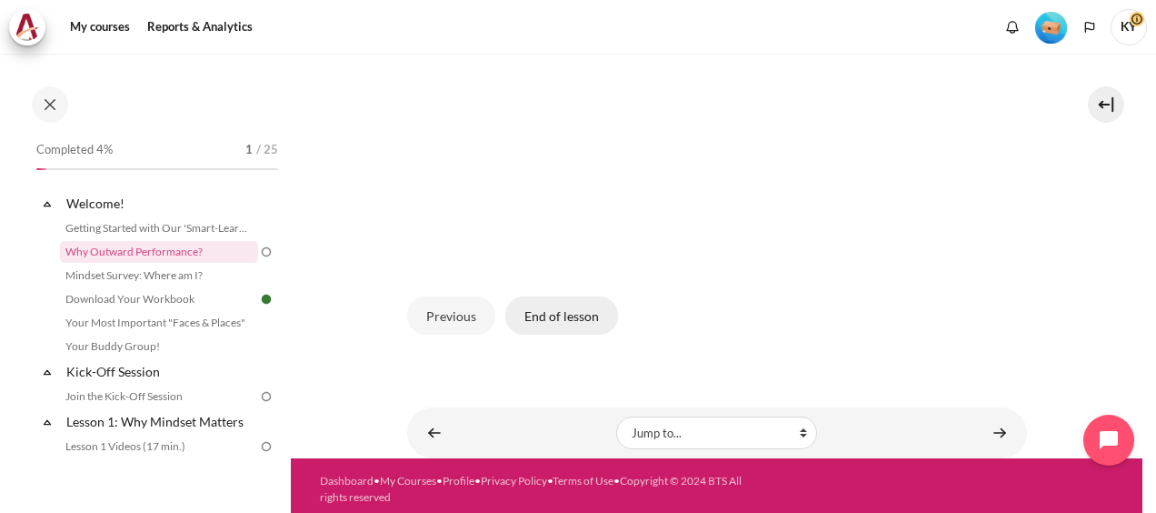
click at [585, 309] on button "End of lesson" at bounding box center [561, 315] width 113 height 38
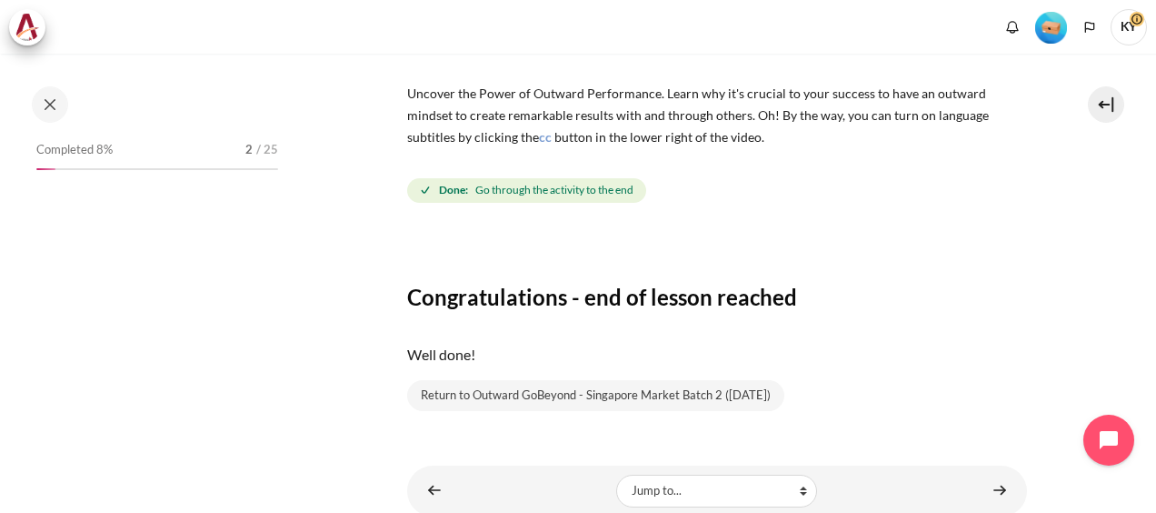
scroll to position [269, 0]
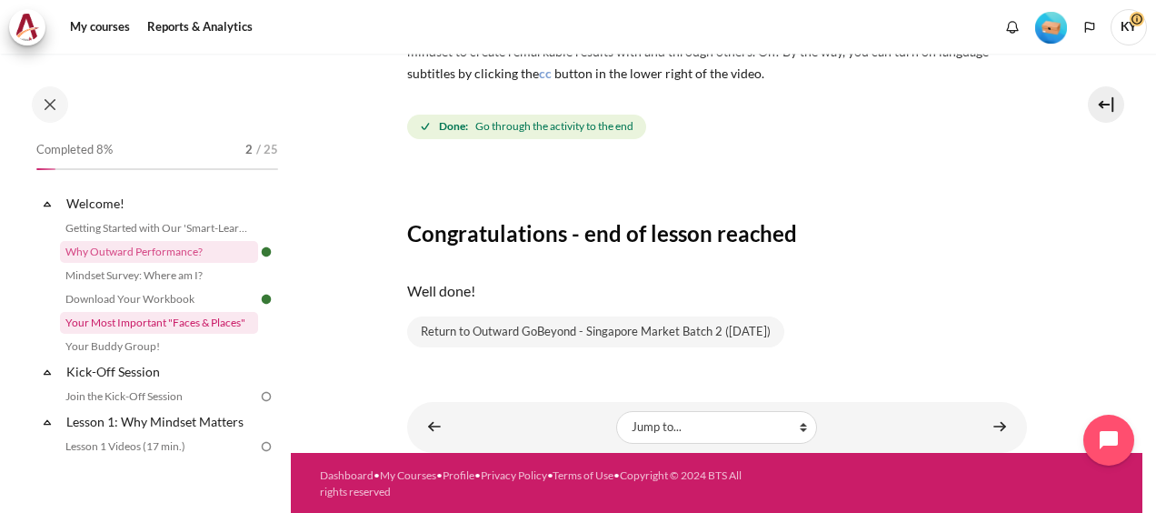
click at [158, 330] on link "Your Most Important "Faces & Places"" at bounding box center [159, 323] width 198 height 22
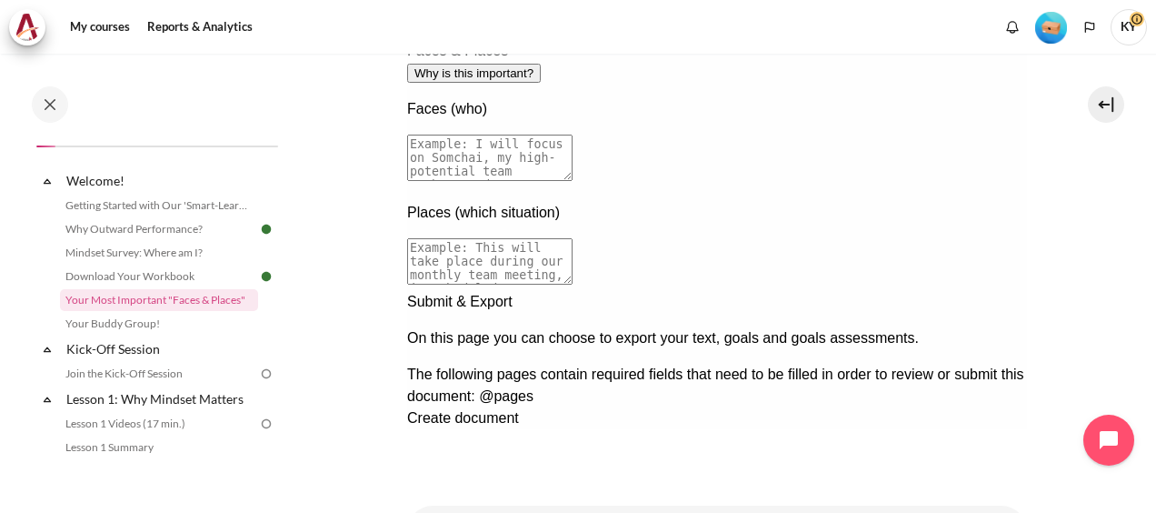
scroll to position [324, 0]
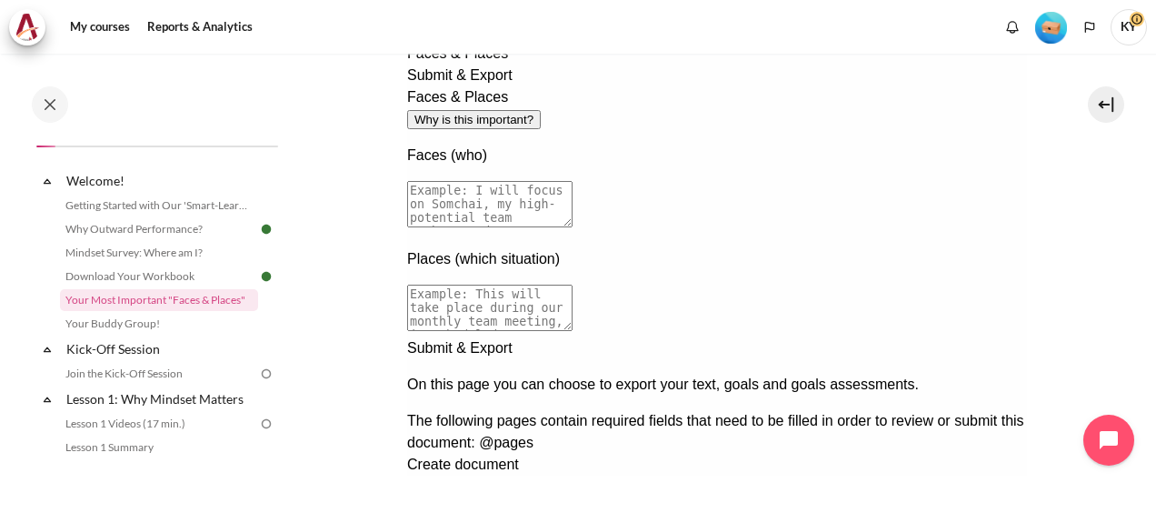
click at [987, 337] on div "Next documentation step" at bounding box center [716, 337] width 620 height 0
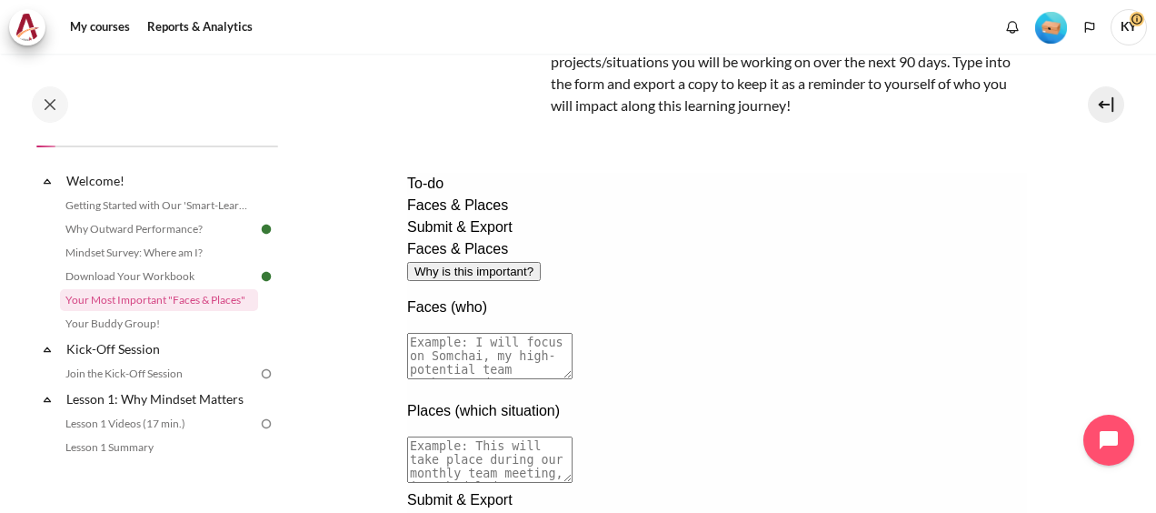
scroll to position [476, 0]
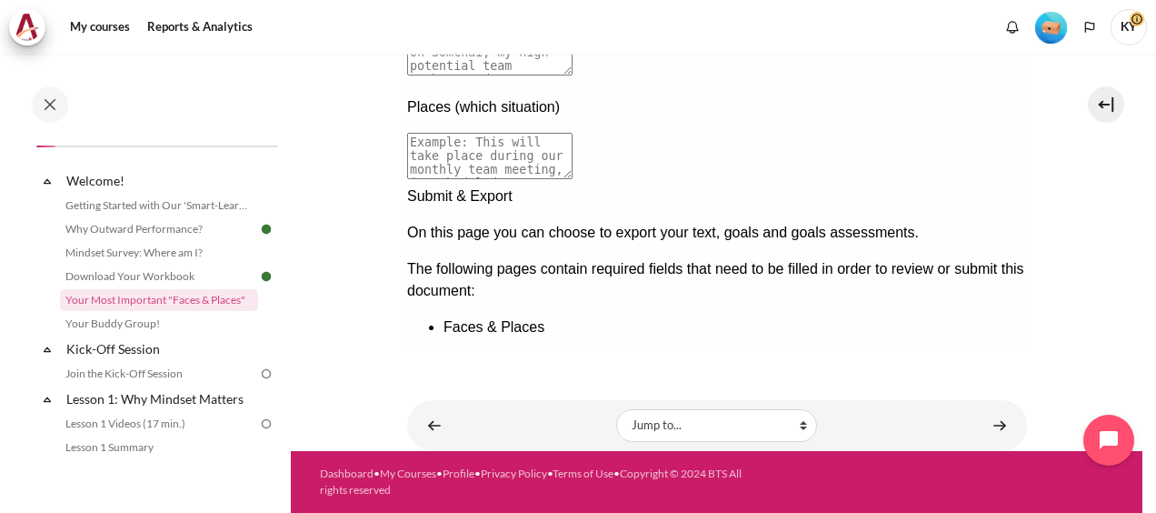
click at [940, 374] on div "Previous documentation step" at bounding box center [716, 374] width 620 height 0
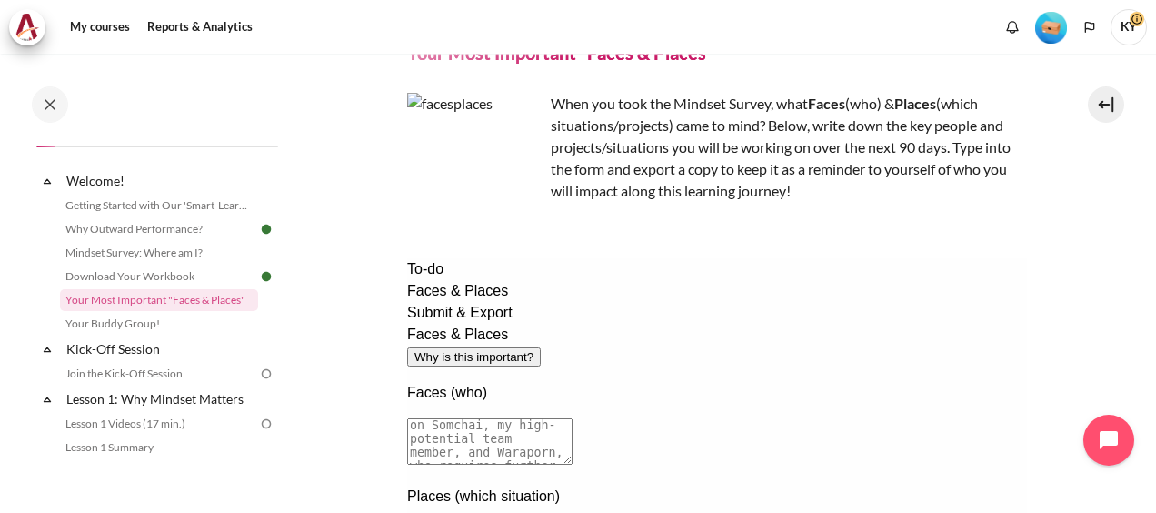
scroll to position [0, 0]
click at [543, 418] on textarea at bounding box center [488, 441] width 165 height 46
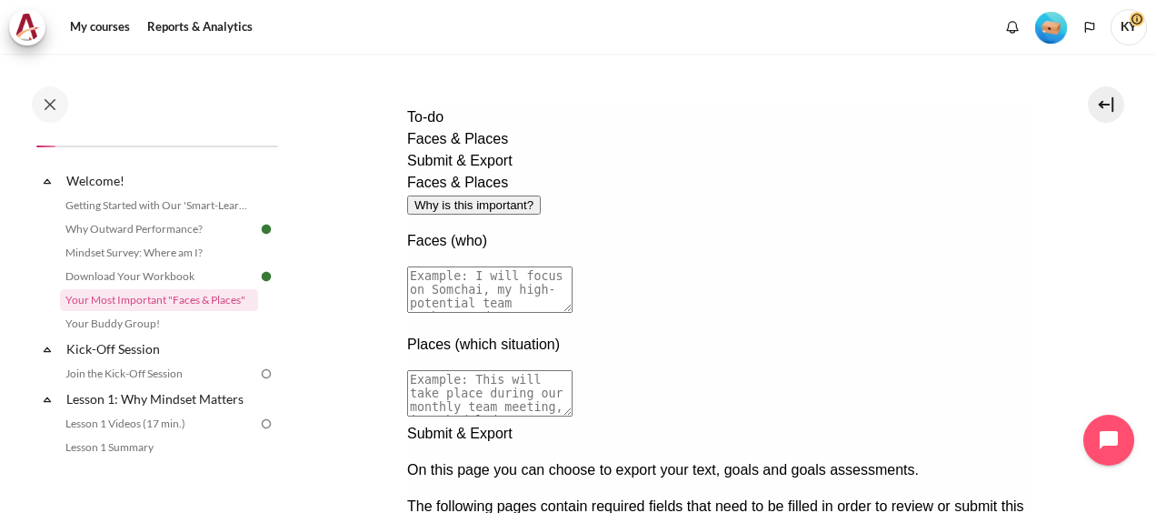
click at [540, 195] on button "Why is this important?" at bounding box center [473, 204] width 134 height 19
click at [572, 266] on textarea at bounding box center [488, 289] width 165 height 46
click at [572, 266] on textarea "I will focus on" at bounding box center [488, 289] width 165 height 46
drag, startPoint x: 1433, startPoint y: 321, endPoint x: 1011, endPoint y: 208, distance: 437.4
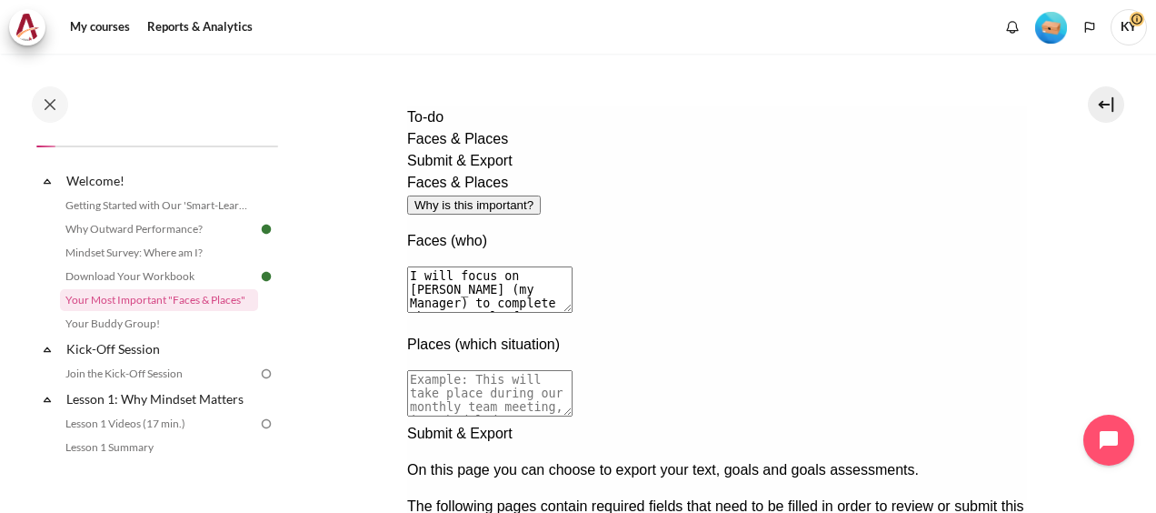
click at [572, 266] on textarea "I will focus on Johnny Teo (my Manager) to complete the "Removal of" at bounding box center [488, 289] width 165 height 46
drag, startPoint x: 785, startPoint y: 226, endPoint x: 798, endPoint y: 226, distance: 12.7
click at [572, 266] on textarea "I will focus on Johnny Teo (my Manager) to complete the "Removal of Second Veri…" at bounding box center [488, 289] width 165 height 46
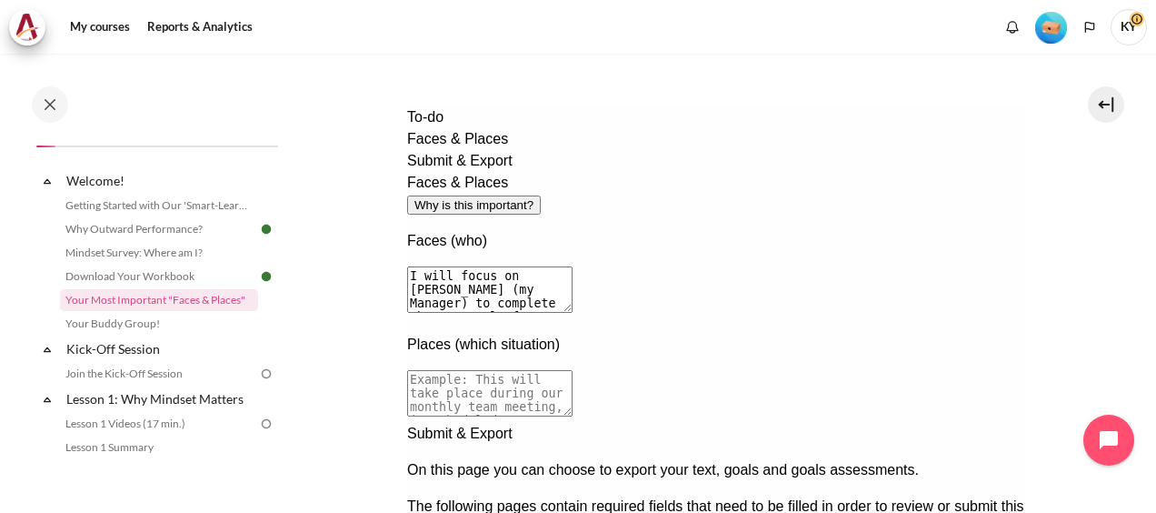
click at [572, 266] on textarea "I will focus on Johnny Teo (my Manager) to complete the "Removal of Second Veri…" at bounding box center [488, 289] width 165 height 46
type textarea "I will focus on Johnny Teo (my Manager) to complete the "Removal of Second Veri…"
click at [552, 370] on textarea at bounding box center [488, 393] width 165 height 46
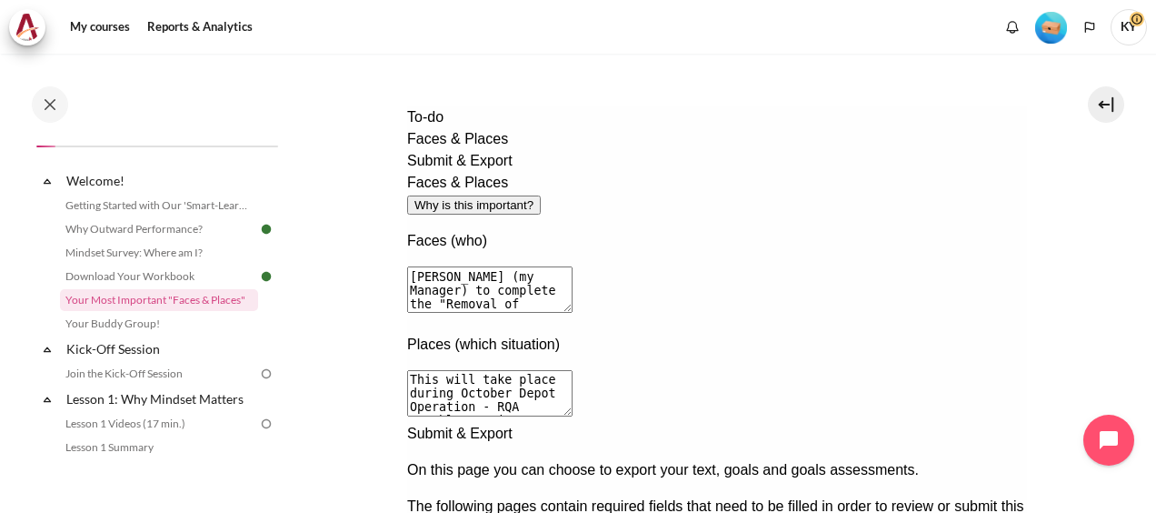
scroll to position [476, 0]
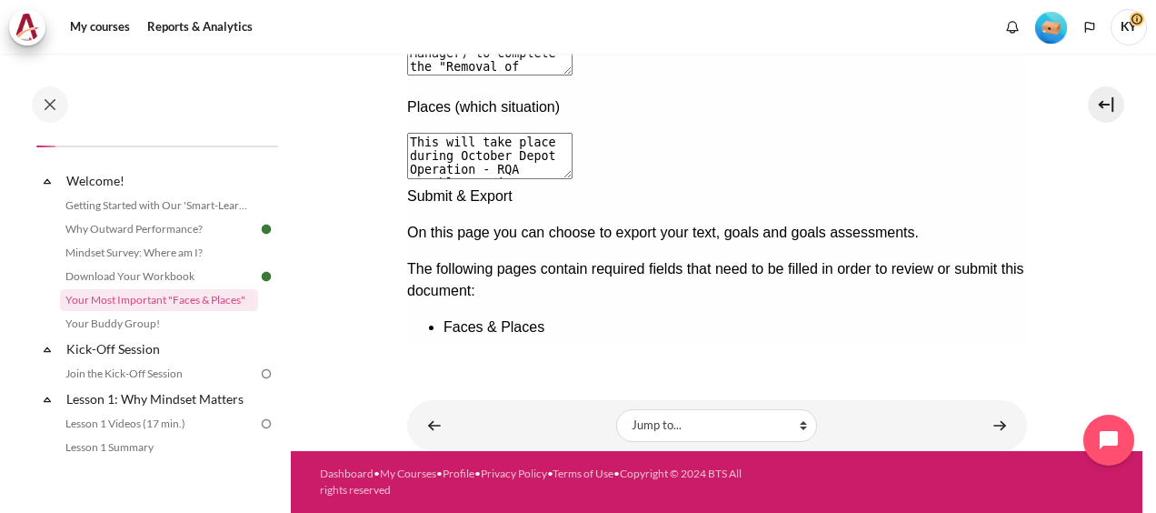
type textarea "This will take place during October Depot Operation - RQA monthly meeting."
click at [991, 185] on div "Next documentation step" at bounding box center [716, 185] width 620 height 0
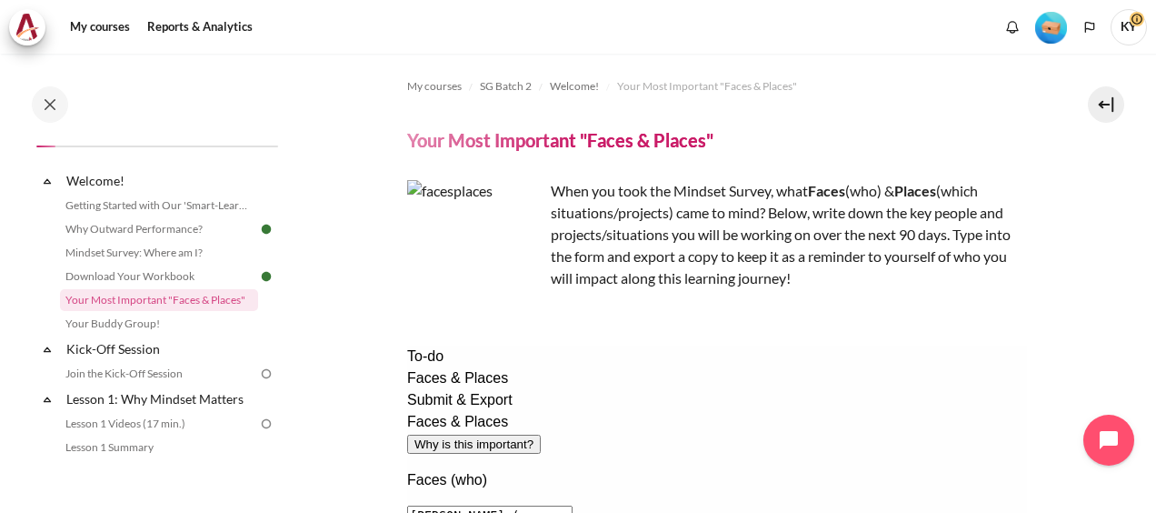
scroll to position [151, 0]
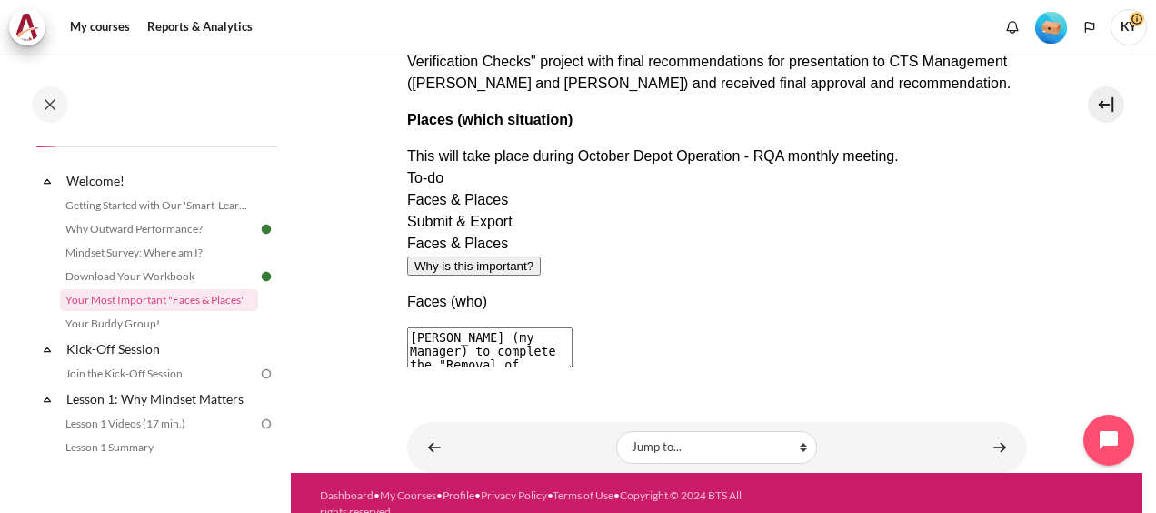
scroll to position [303, 0]
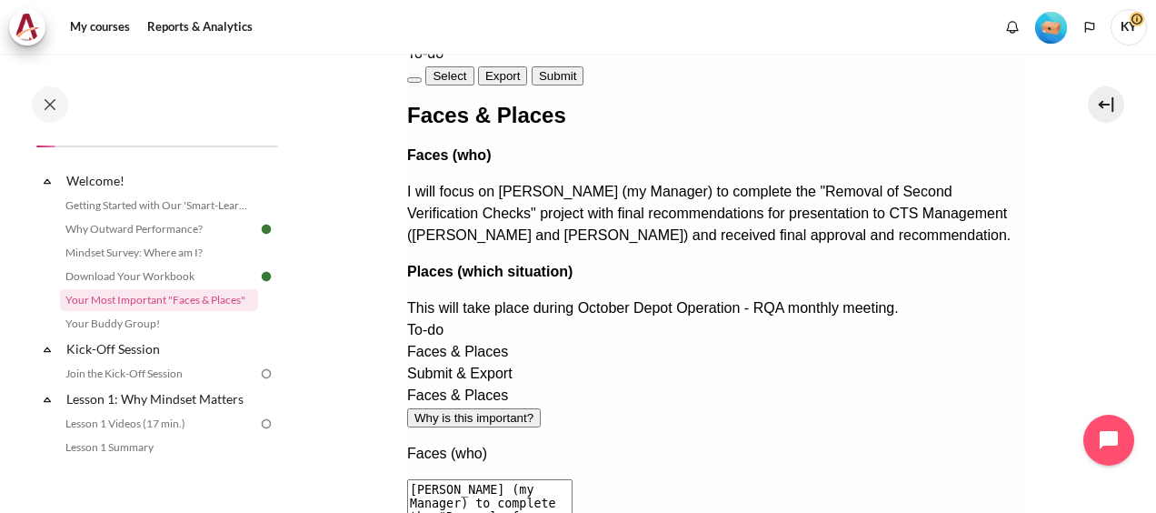
click at [520, 73] on span "Export" at bounding box center [501, 76] width 35 height 14
click at [583, 70] on button "Submit" at bounding box center [557, 75] width 52 height 19
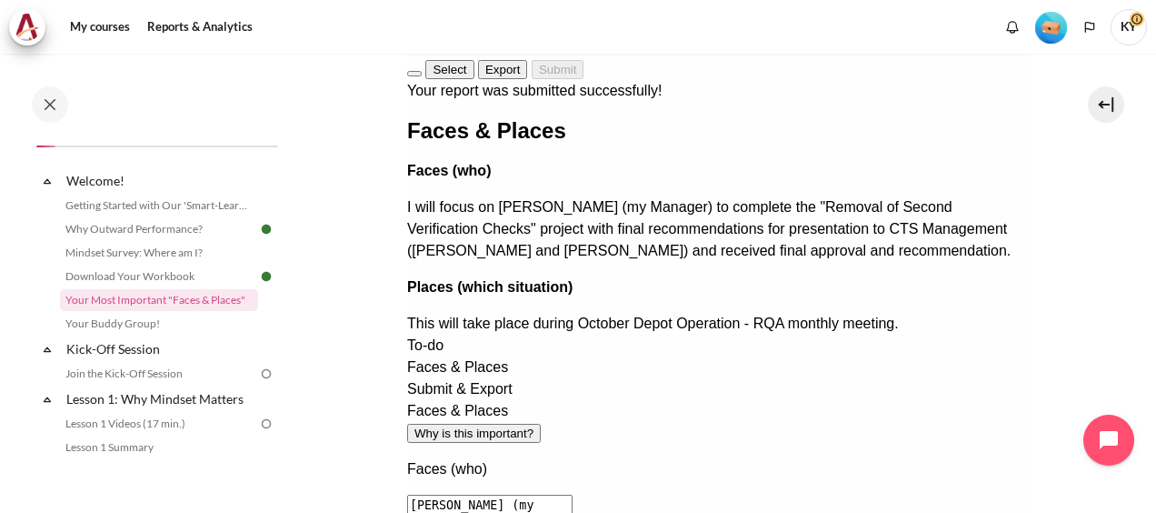
scroll to position [173, 0]
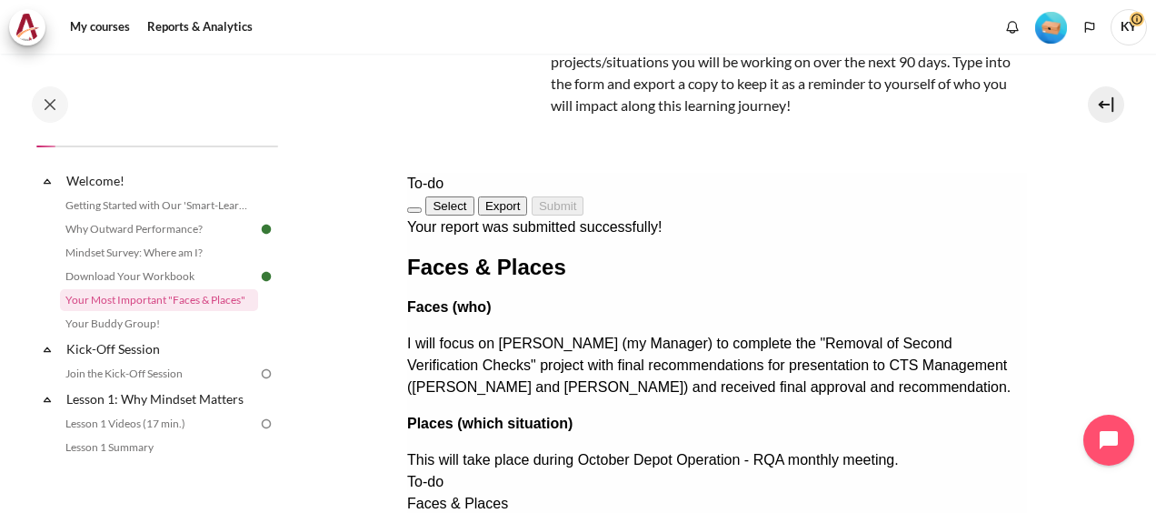
click at [1067, 240] on section "My courses SG Batch 2 Welcome! Your Most Important "Faces & Places" Your Most I…" at bounding box center [717, 317] width 852 height 873
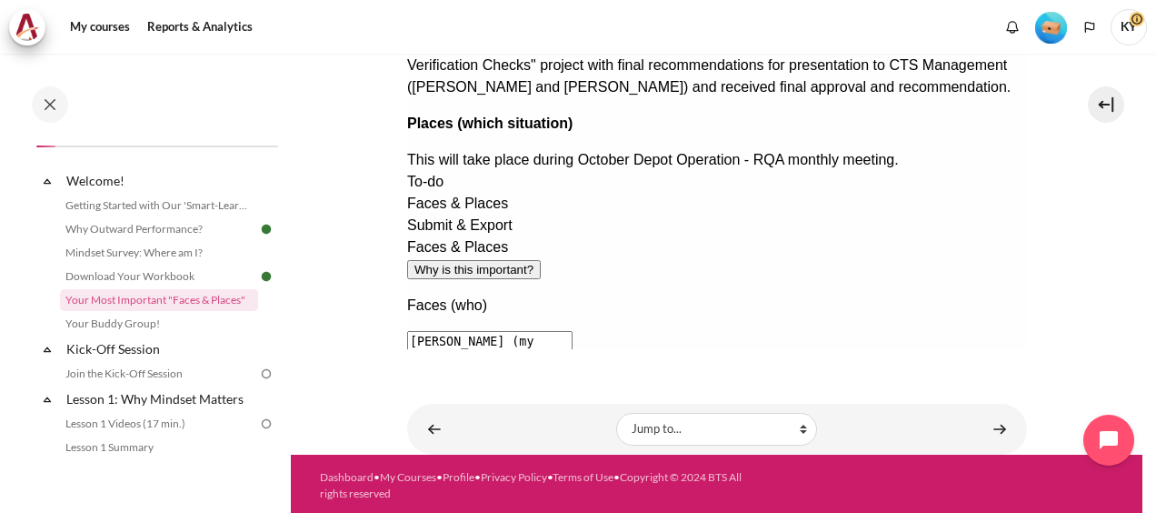
scroll to position [476, 0]
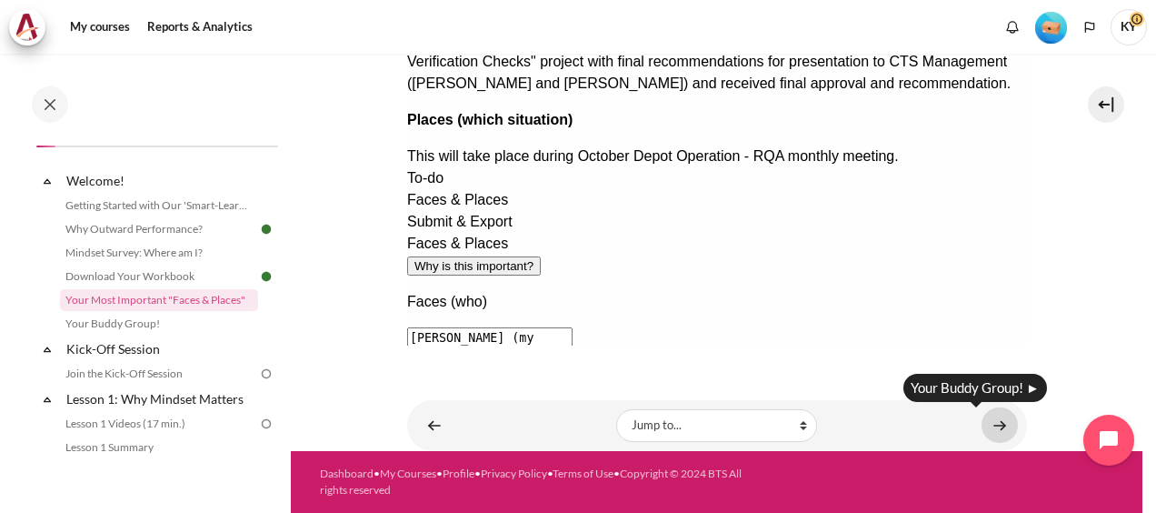
click at [999, 431] on link "Content" at bounding box center [1000, 424] width 36 height 35
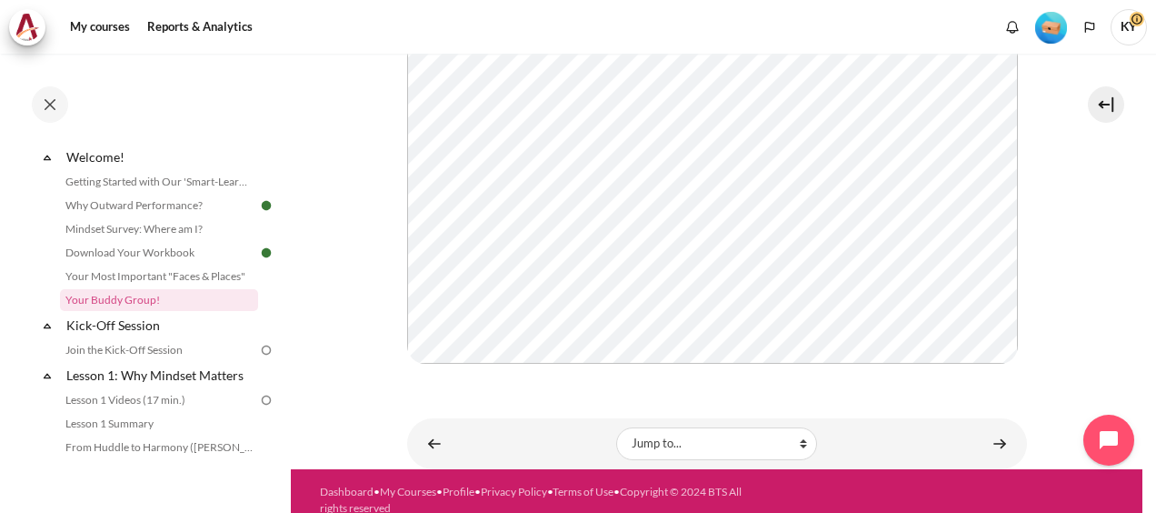
scroll to position [522, 0]
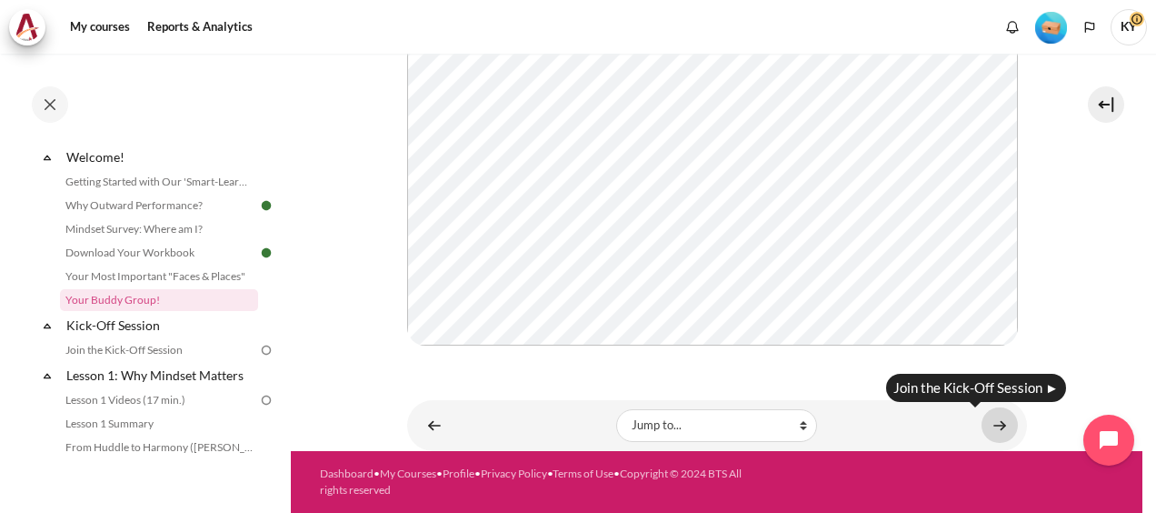
click at [989, 434] on link "Content" at bounding box center [1000, 424] width 36 height 35
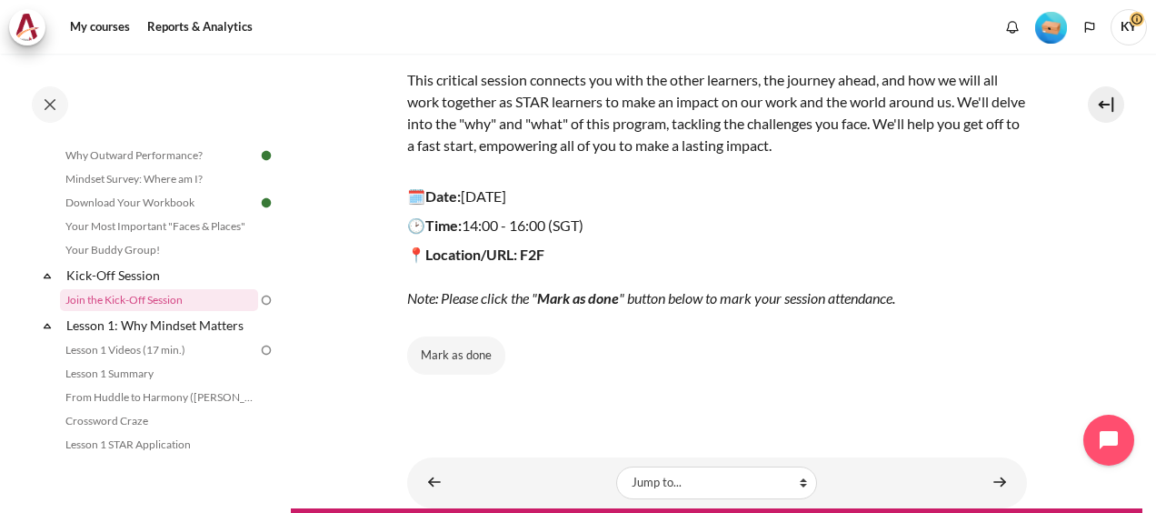
scroll to position [294, 0]
